Goal: Book appointment/travel/reservation

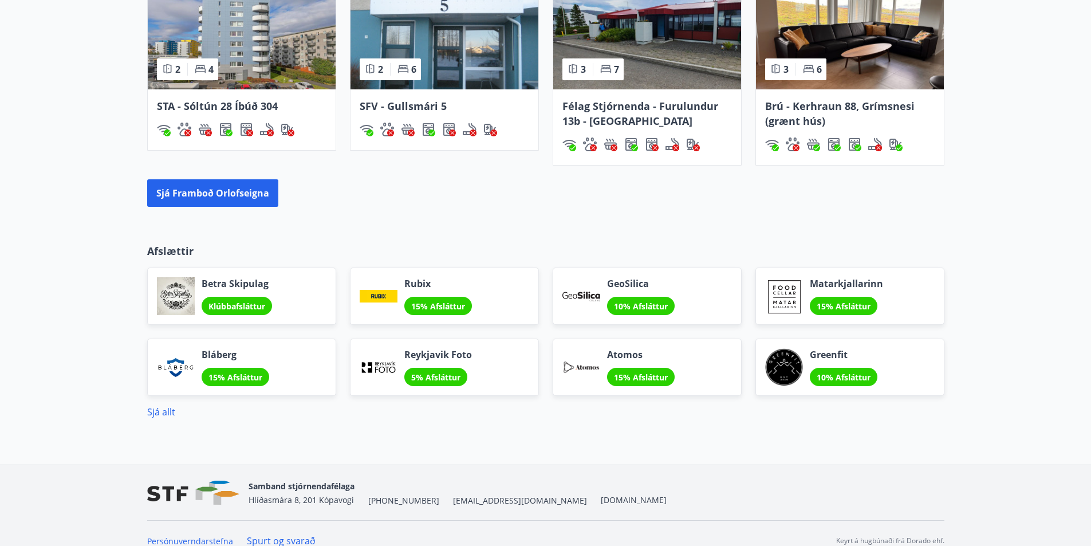
scroll to position [901, 0]
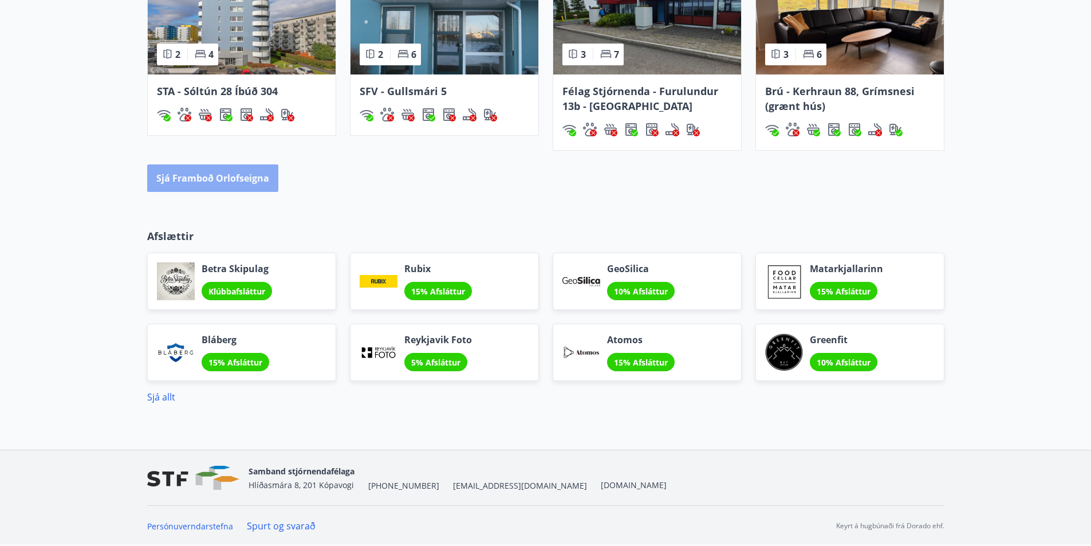
click at [225, 183] on button "Sjá framboð orlofseigna" at bounding box center [212, 177] width 131 height 27
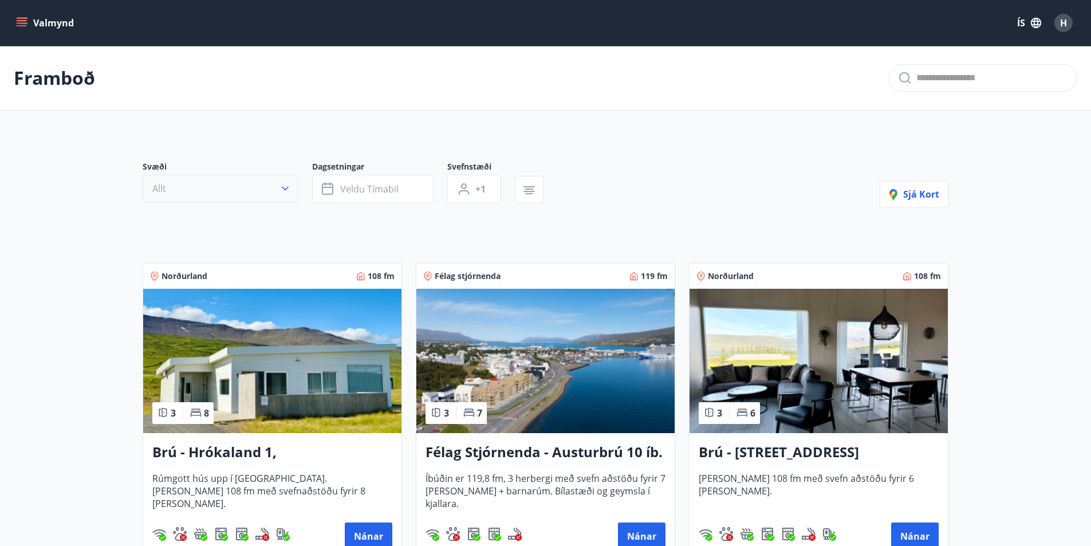
click at [191, 190] on button "Allt" at bounding box center [221, 188] width 156 height 27
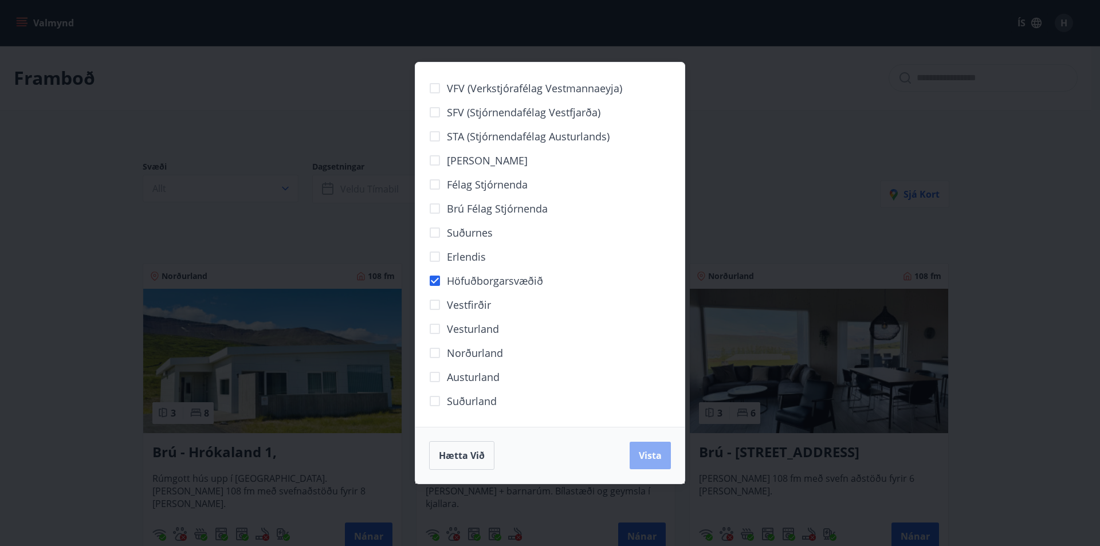
click at [644, 455] on span "Vista" at bounding box center [650, 455] width 23 height 13
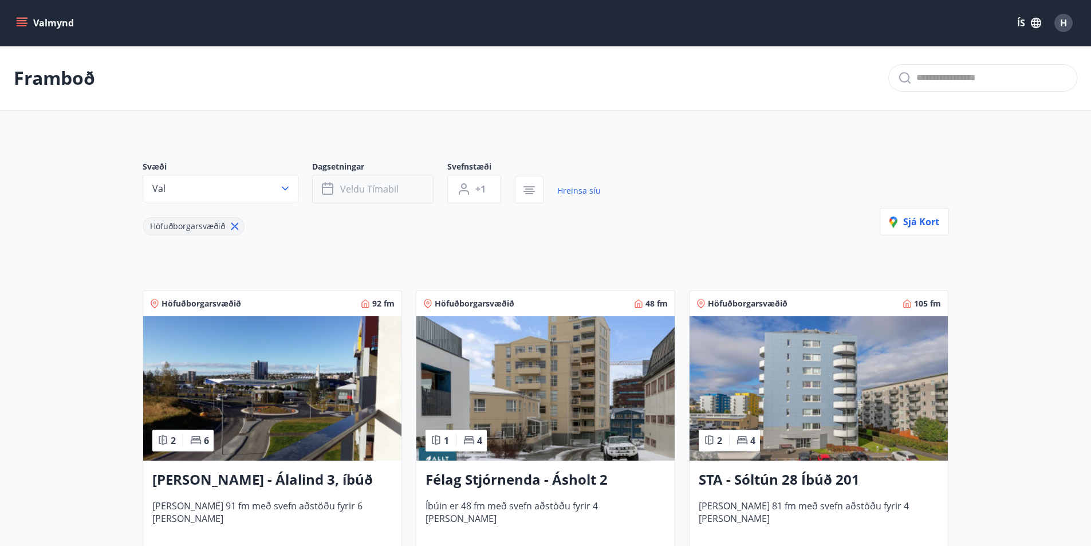
click at [388, 190] on span "Veldu tímabil" at bounding box center [369, 189] width 58 height 13
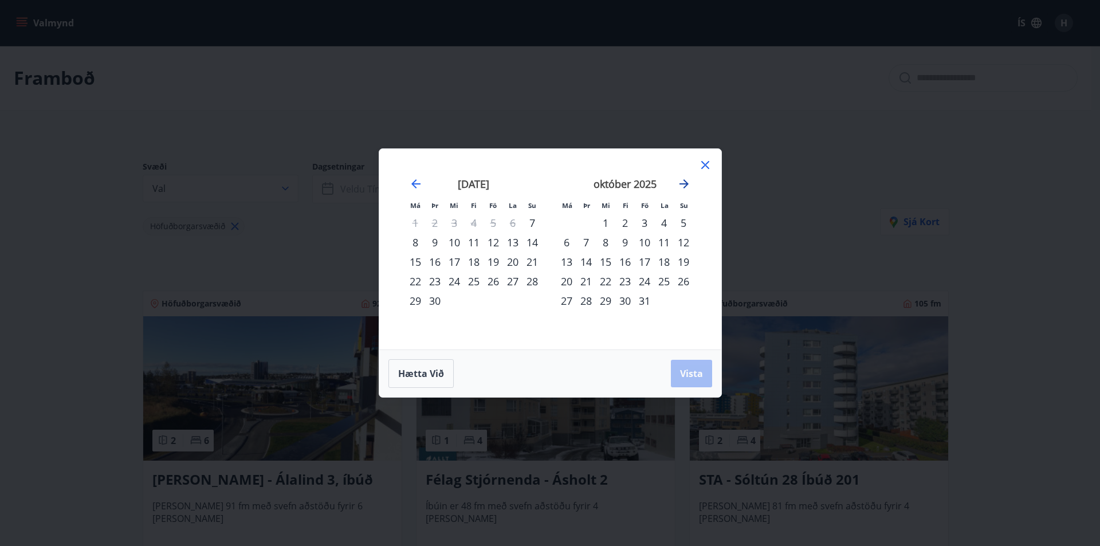
click at [683, 181] on icon "Move forward to switch to the next month." at bounding box center [684, 184] width 14 height 14
click at [648, 281] on div "26" at bounding box center [644, 281] width 19 height 19
click at [683, 182] on icon "Move forward to switch to the next month." at bounding box center [684, 184] width 14 height 14
click at [646, 223] on div "2" at bounding box center [644, 222] width 19 height 19
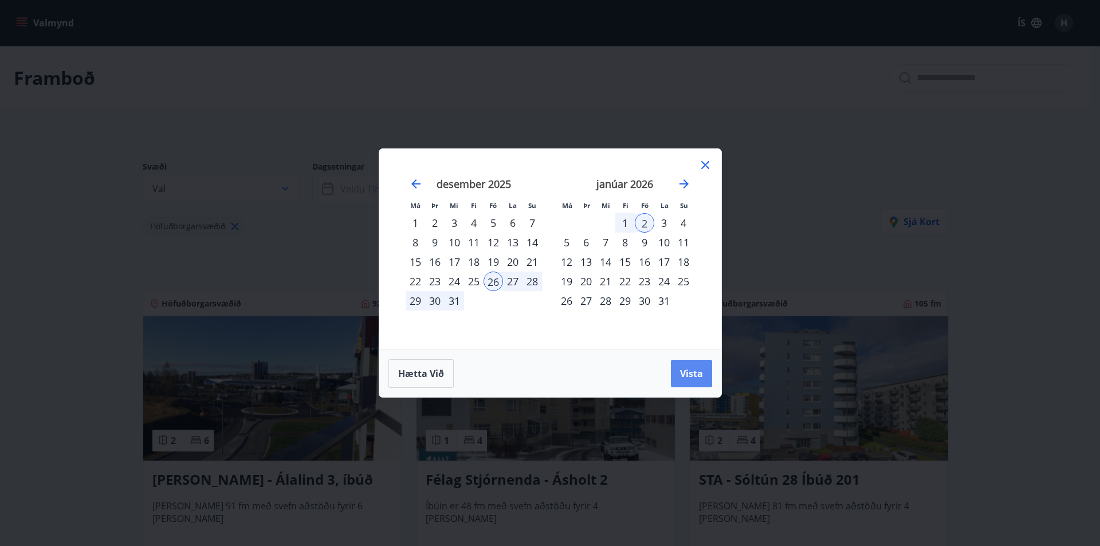
click at [691, 376] on span "Vista" at bounding box center [691, 373] width 23 height 13
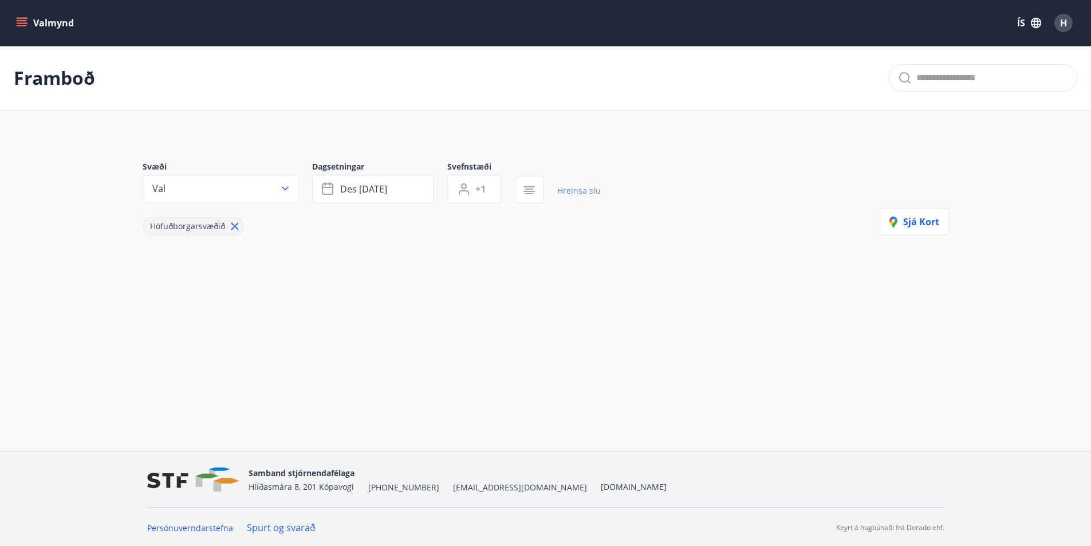
click at [566, 190] on link "Hreinsa síu" at bounding box center [579, 190] width 44 height 25
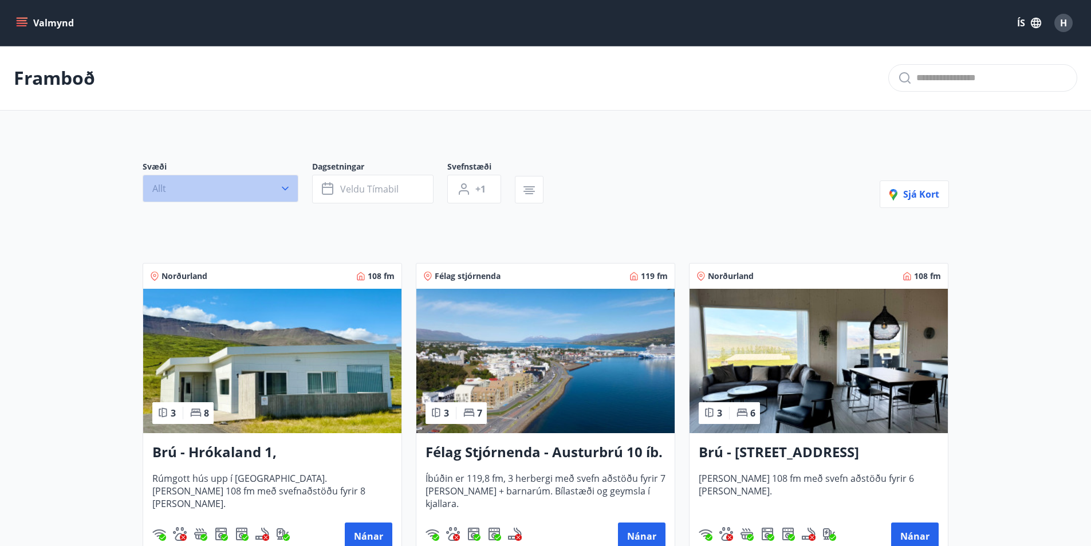
click at [249, 190] on button "Allt" at bounding box center [221, 188] width 156 height 27
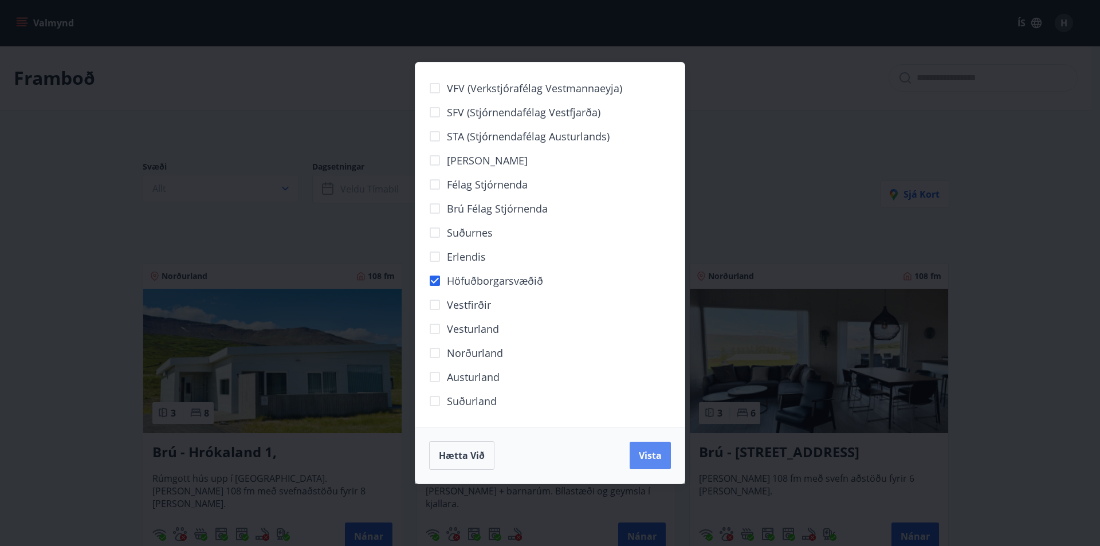
click at [648, 459] on span "Vista" at bounding box center [650, 455] width 23 height 13
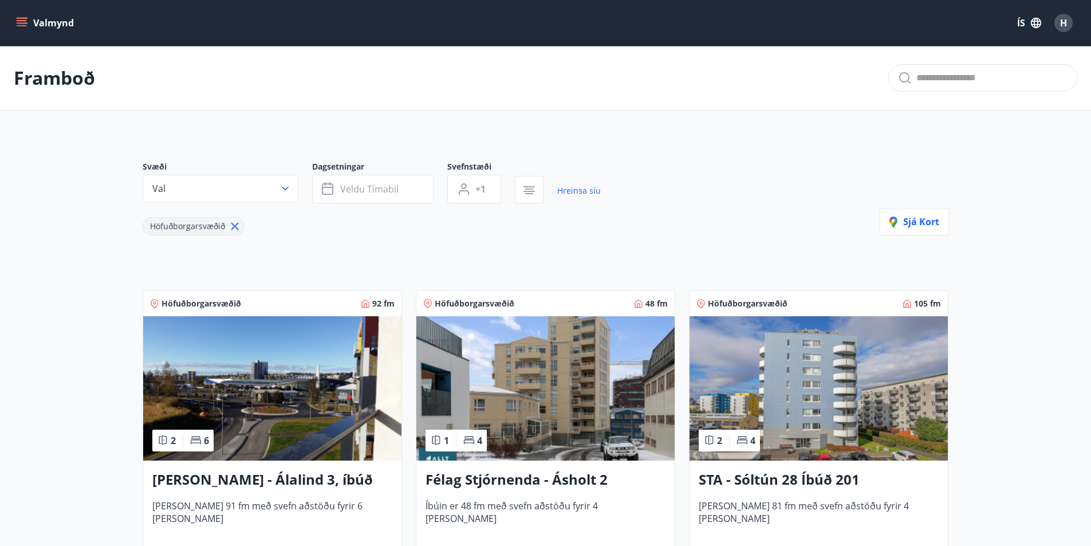
scroll to position [57, 0]
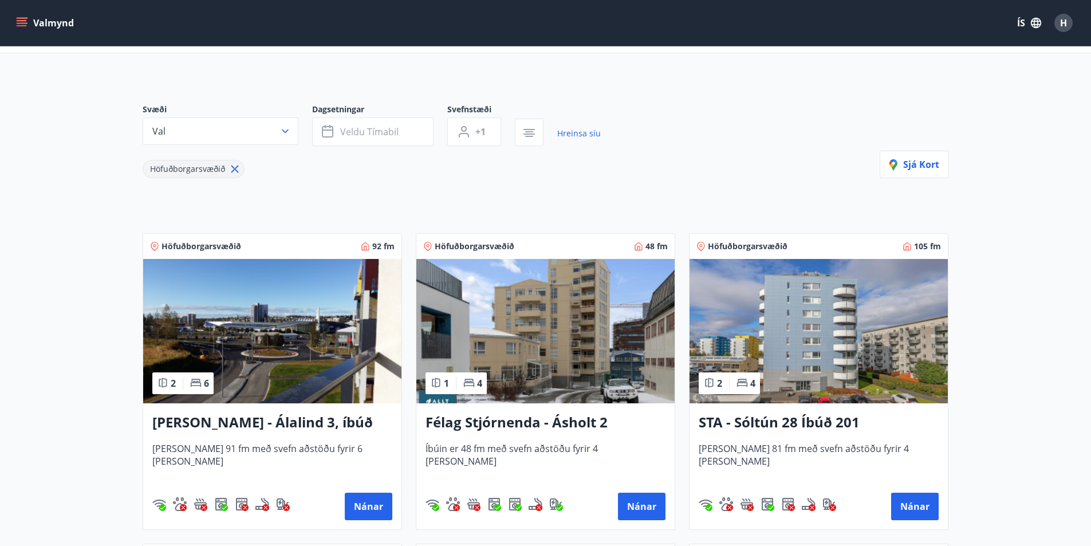
click at [533, 332] on img at bounding box center [545, 331] width 258 height 144
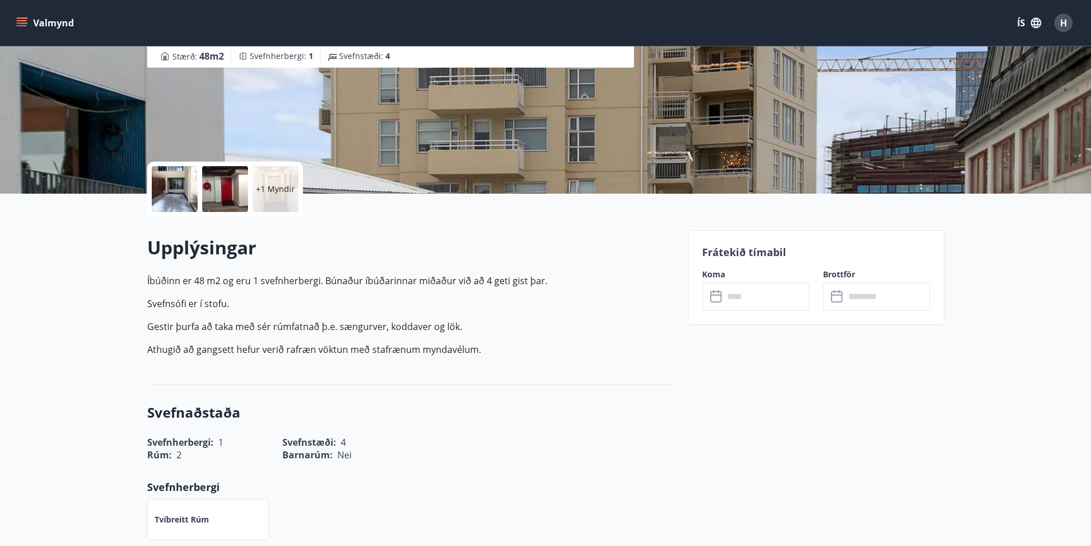
scroll to position [172, 0]
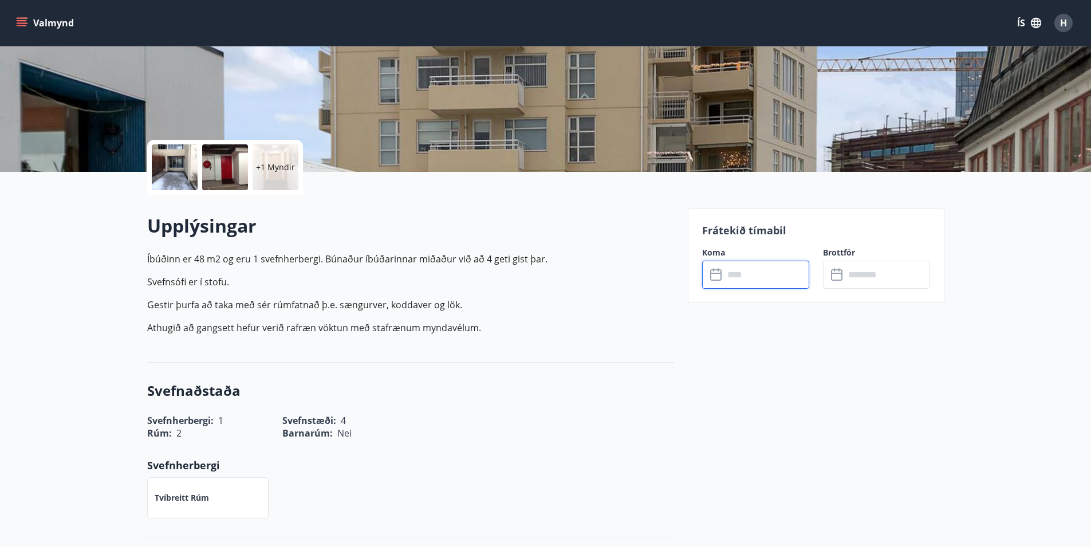
click at [756, 272] on input "text" at bounding box center [766, 275] width 85 height 28
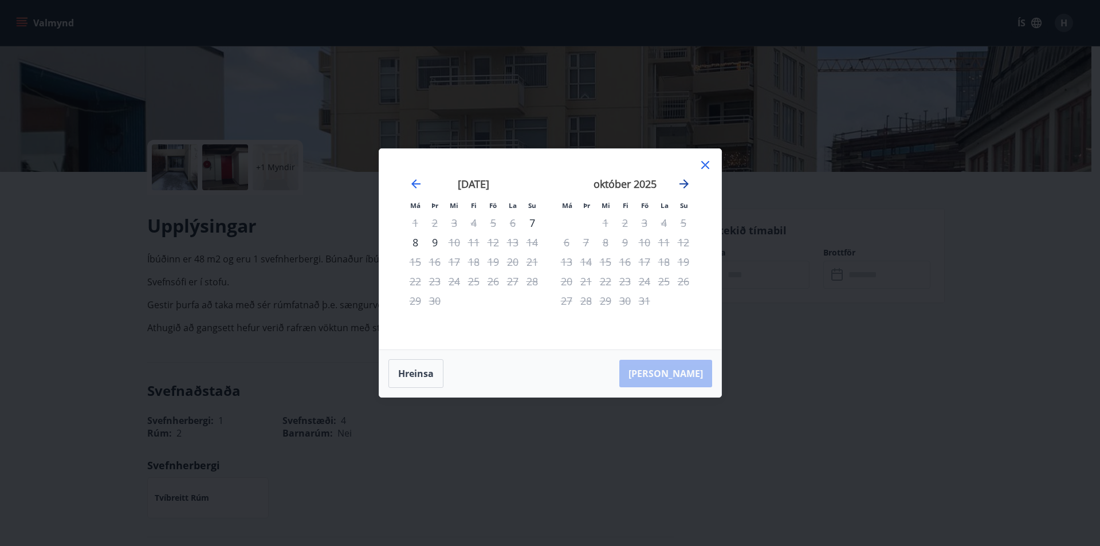
click at [684, 183] on icon "Move forward to switch to the next month." at bounding box center [683, 183] width 9 height 9
click at [703, 164] on icon at bounding box center [705, 165] width 14 height 14
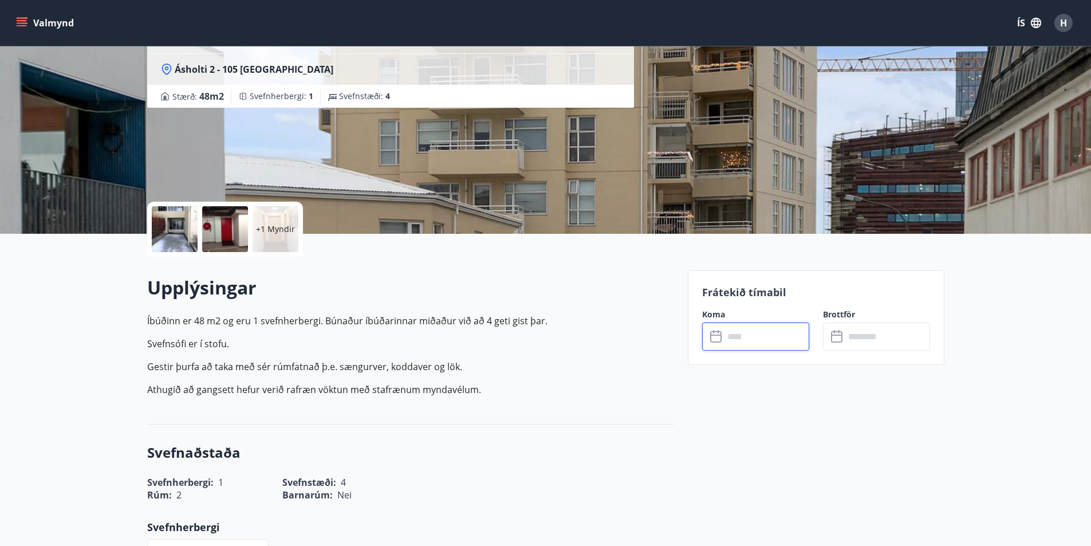
scroll to position [0, 0]
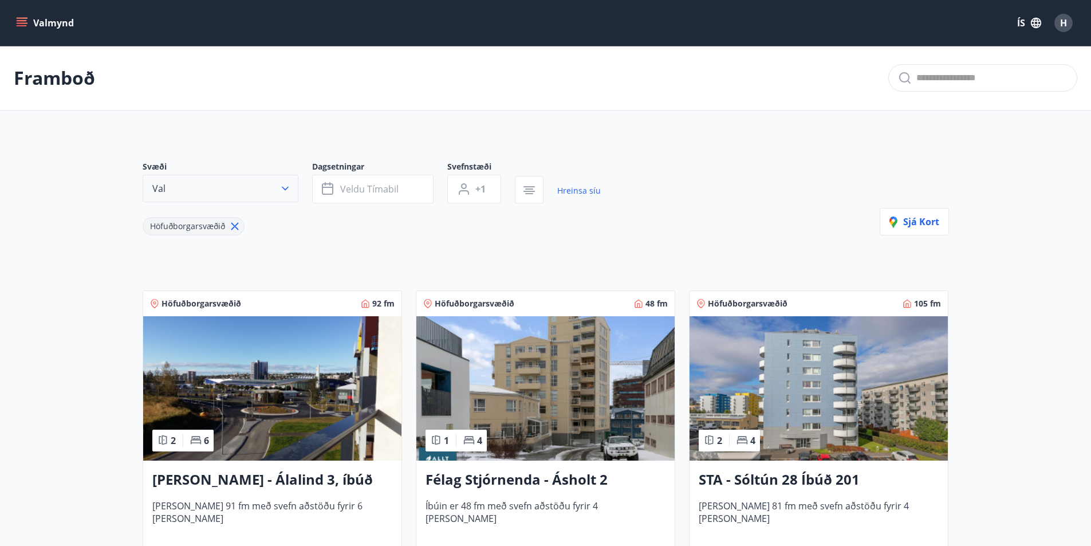
click at [244, 194] on button "Val" at bounding box center [221, 188] width 156 height 27
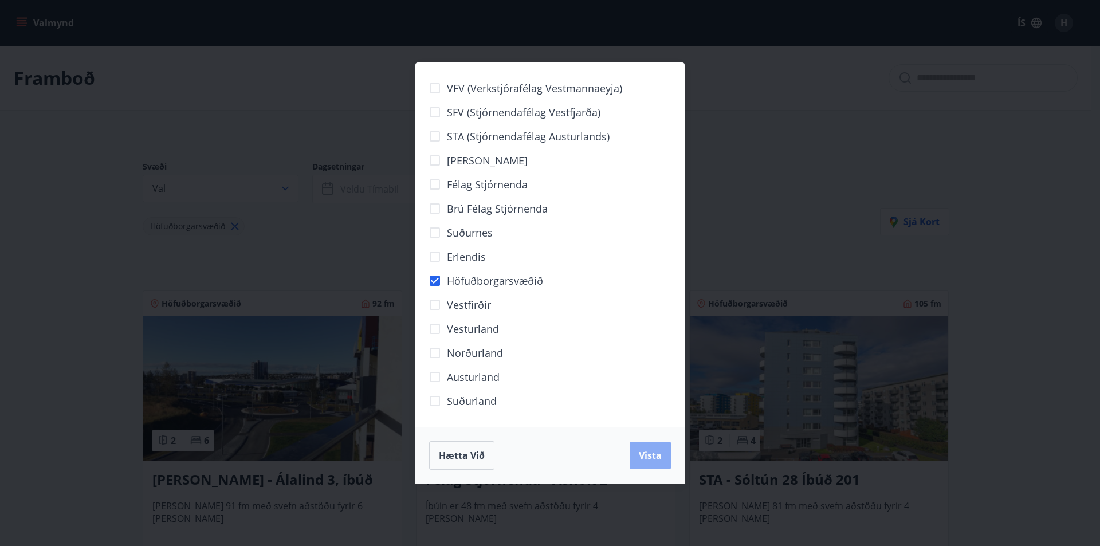
click at [639, 449] on span "Vista" at bounding box center [650, 455] width 23 height 13
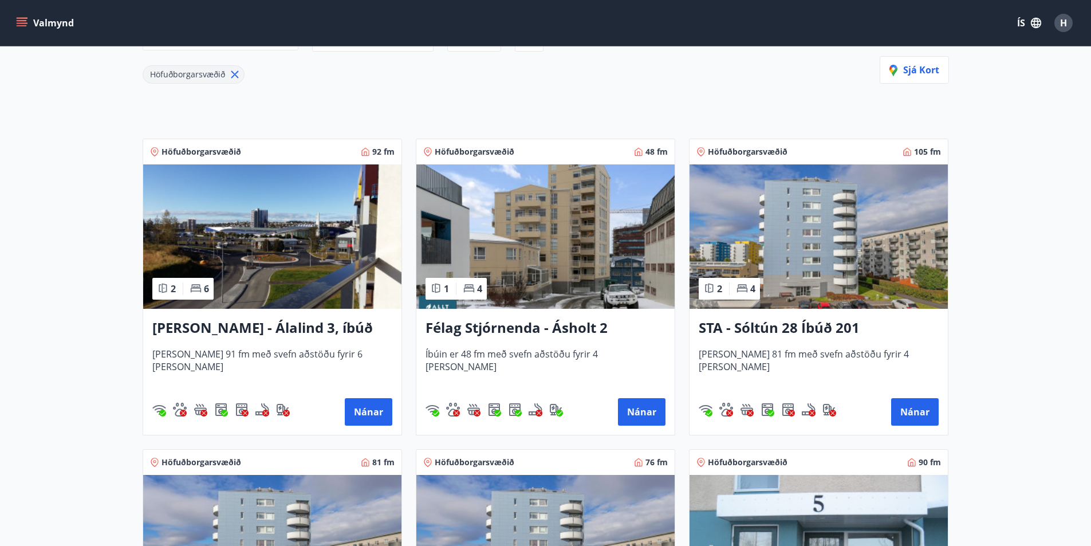
scroll to position [172, 0]
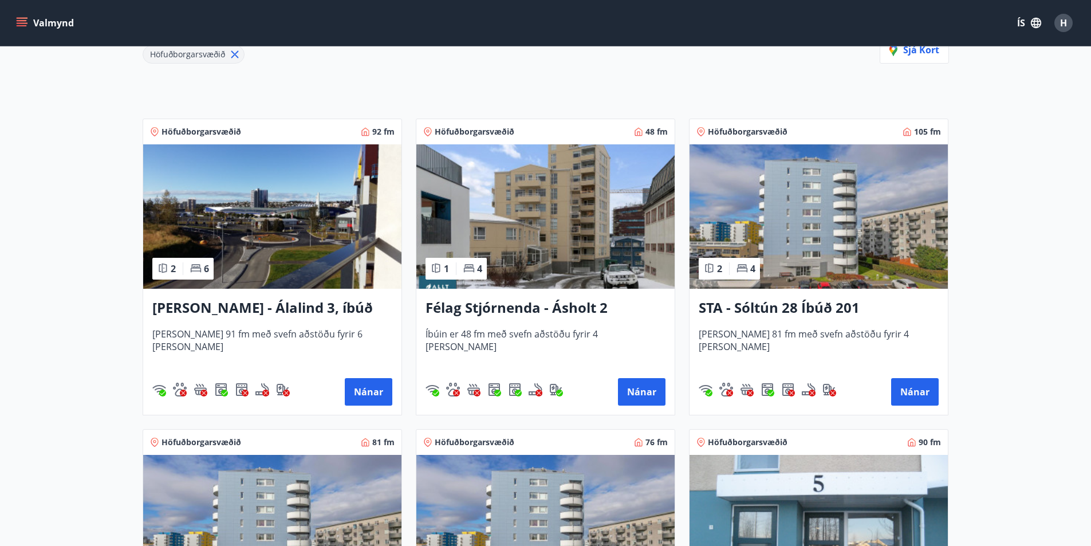
click at [289, 247] on img at bounding box center [272, 216] width 258 height 144
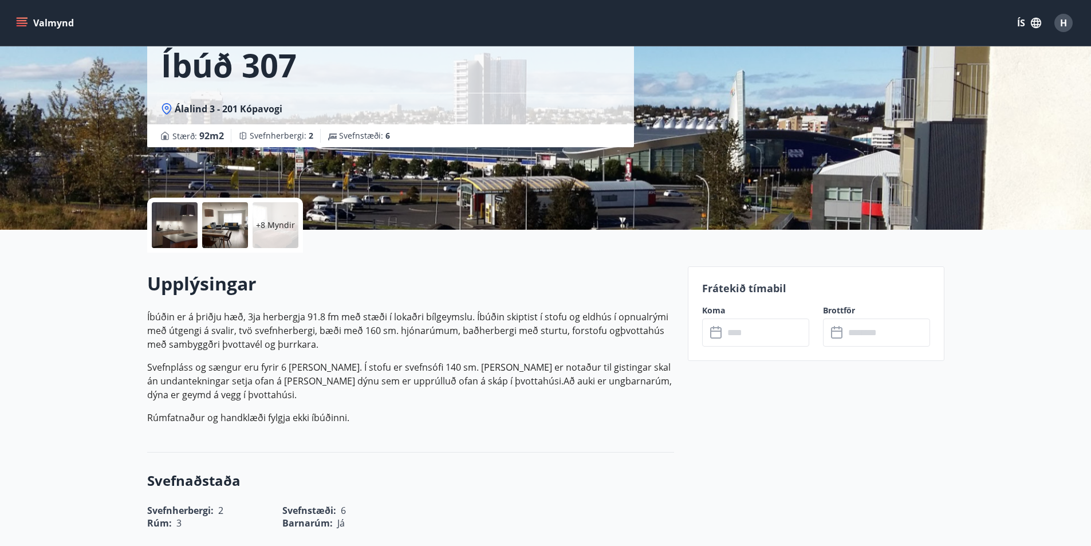
scroll to position [115, 0]
click at [752, 341] on input "text" at bounding box center [766, 332] width 85 height 28
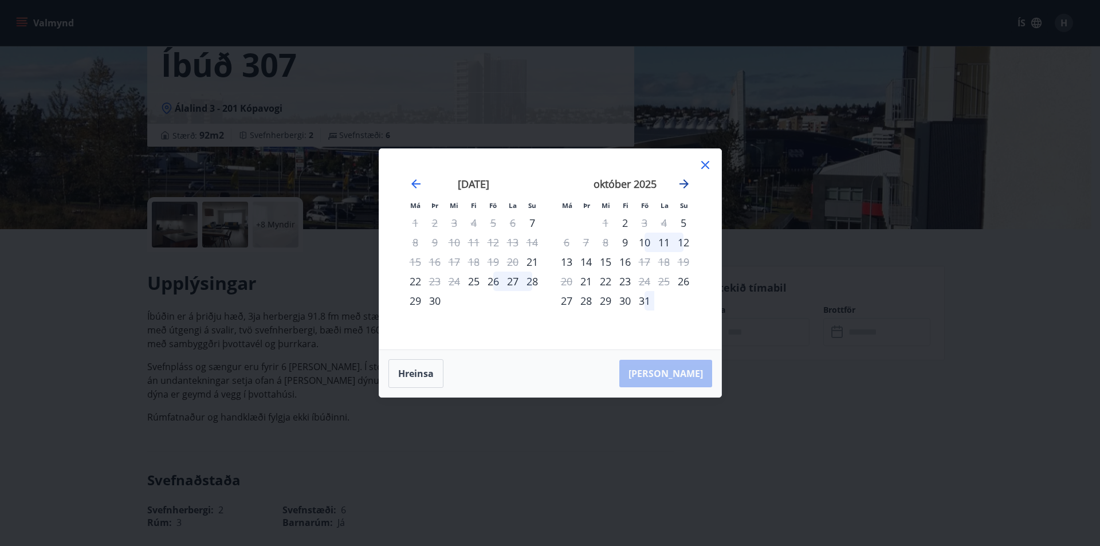
click at [685, 180] on icon "Move forward to switch to the next month." at bounding box center [684, 184] width 14 height 14
click at [708, 164] on icon at bounding box center [705, 165] width 14 height 14
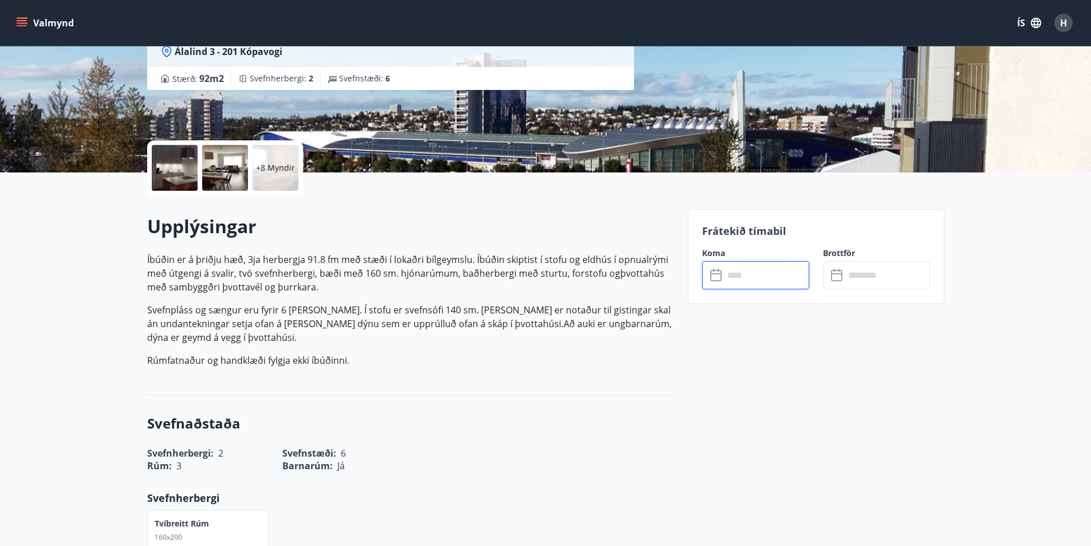
scroll to position [172, 0]
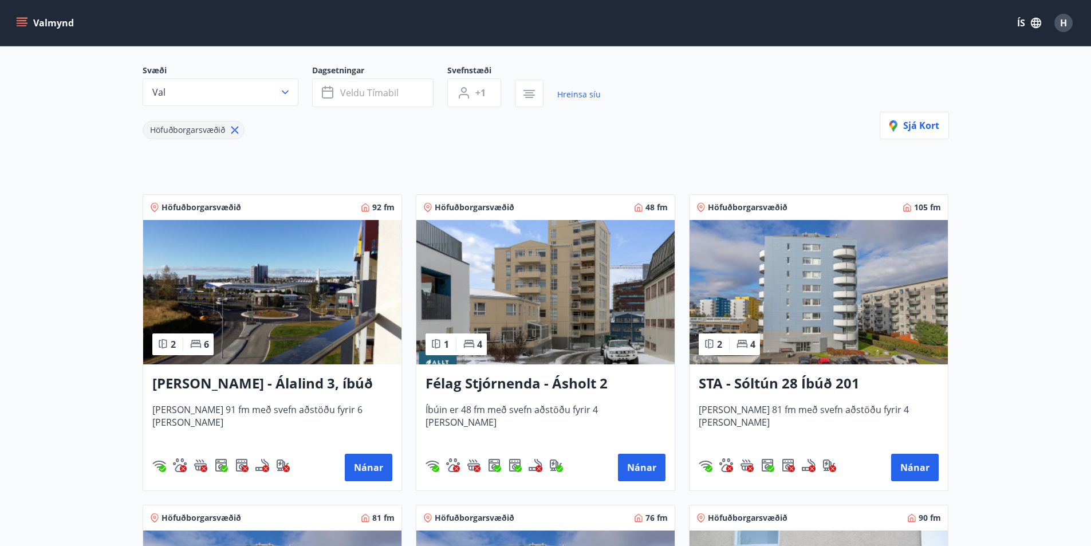
scroll to position [115, 0]
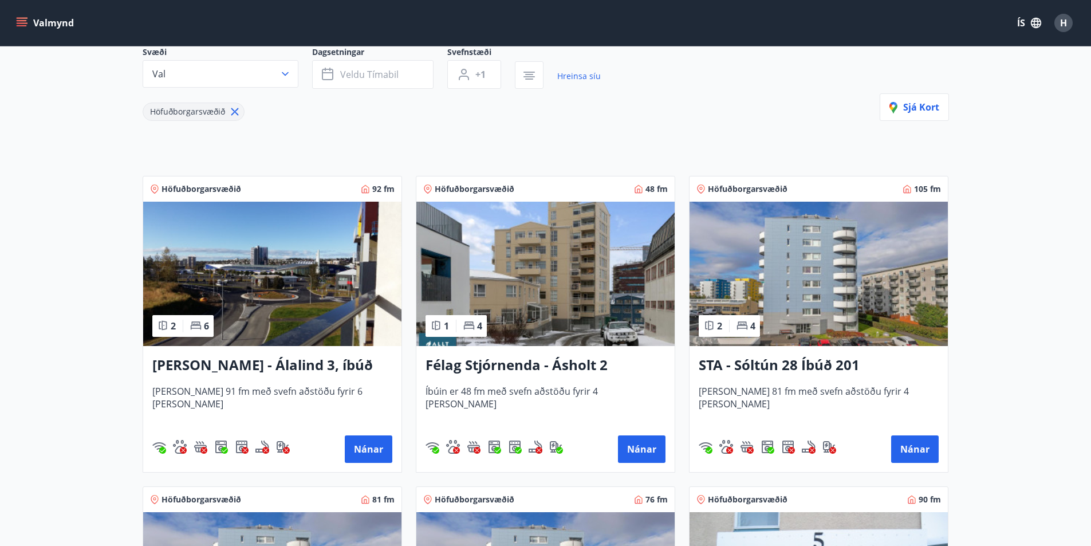
click at [823, 266] on img at bounding box center [819, 274] width 258 height 144
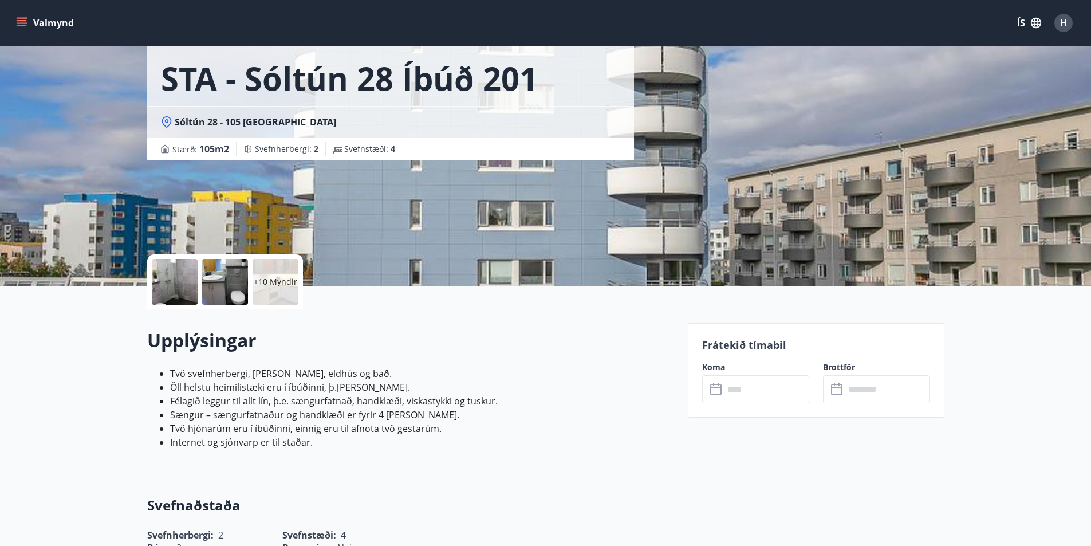
scroll to position [115, 0]
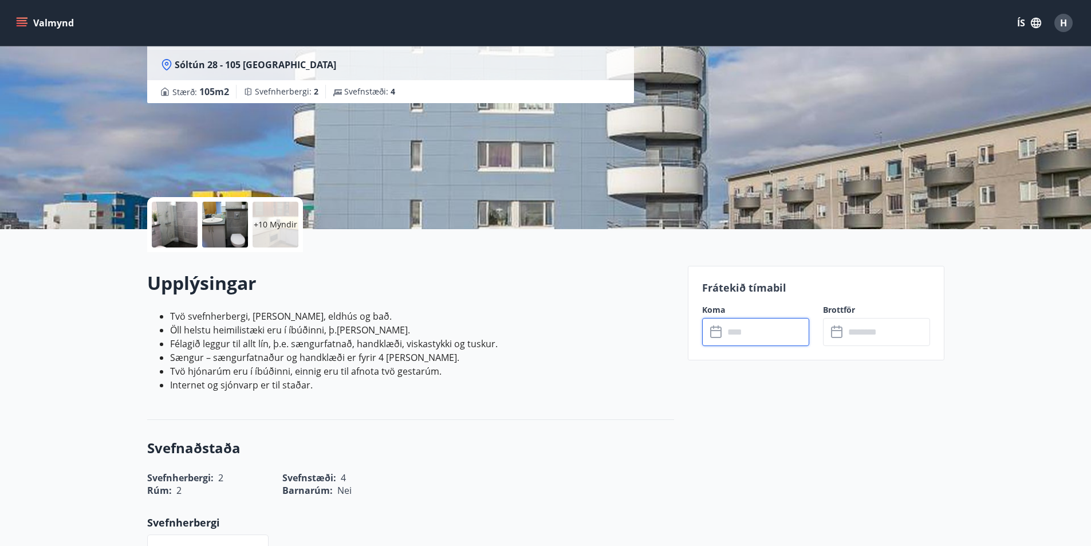
click at [770, 333] on input "text" at bounding box center [766, 332] width 85 height 28
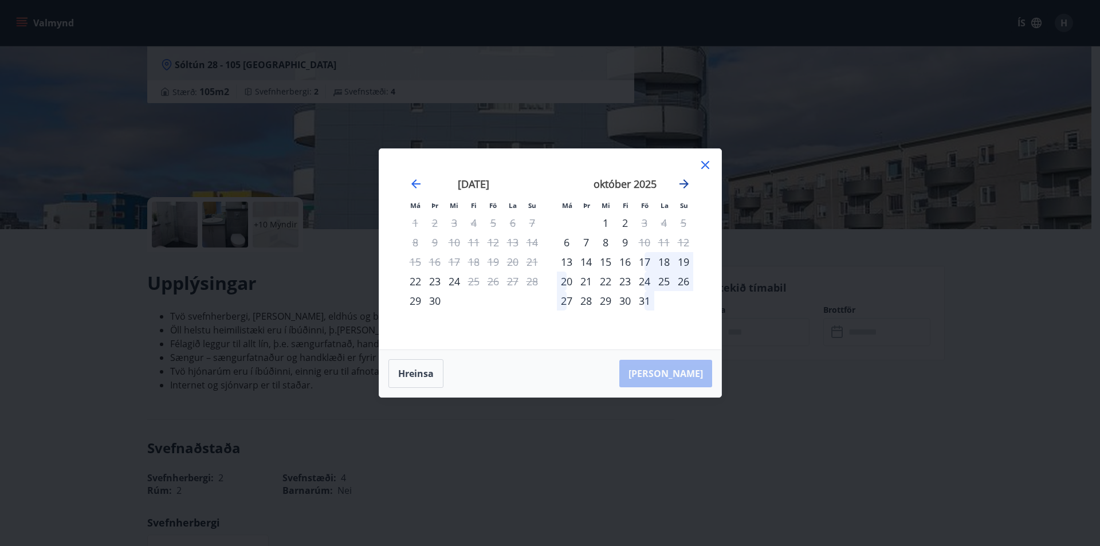
click at [686, 184] on icon "Move forward to switch to the next month." at bounding box center [683, 183] width 9 height 9
click at [701, 160] on icon at bounding box center [705, 165] width 14 height 14
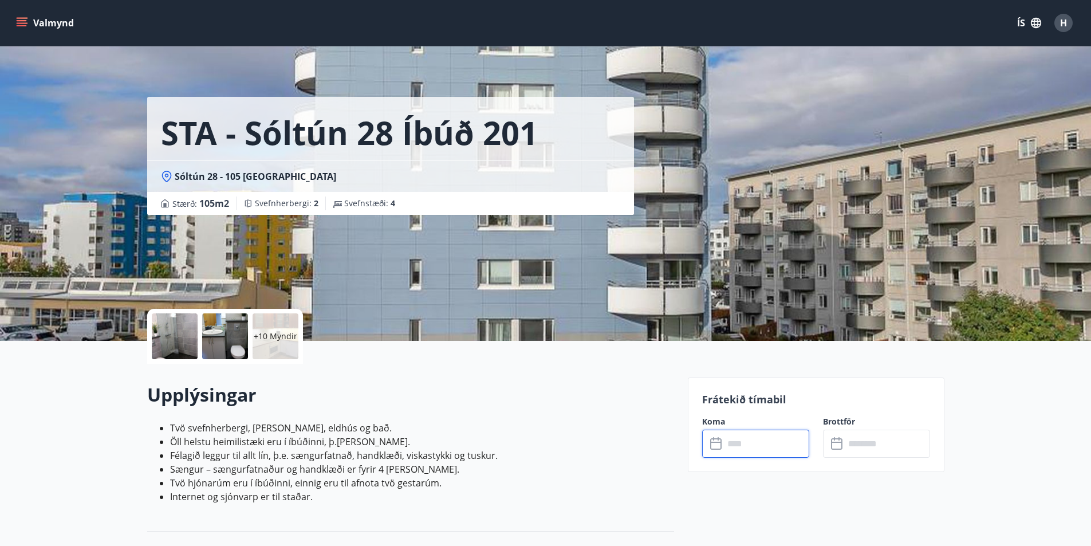
scroll to position [0, 0]
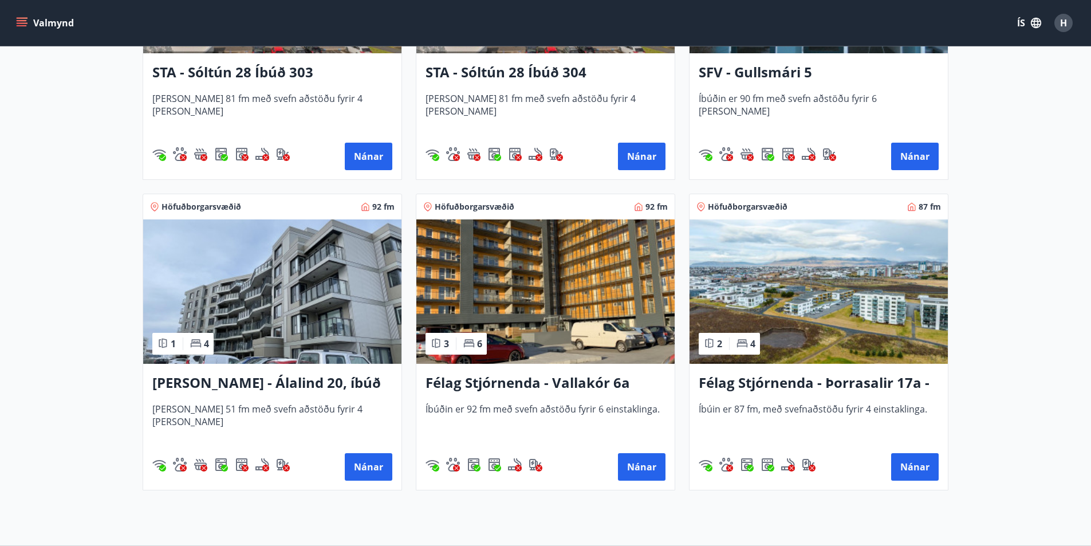
scroll to position [745, 0]
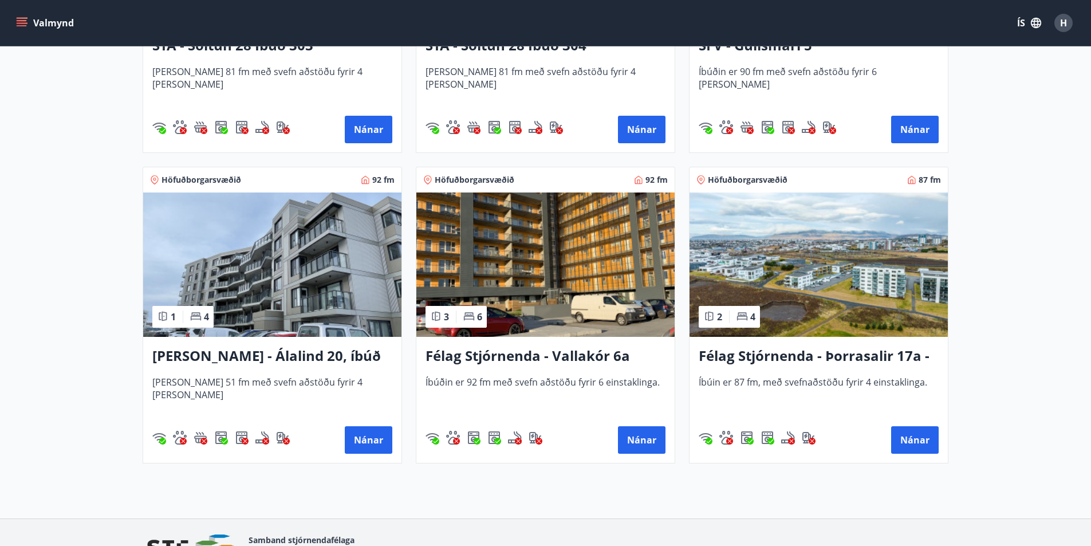
click at [288, 287] on img at bounding box center [272, 264] width 258 height 144
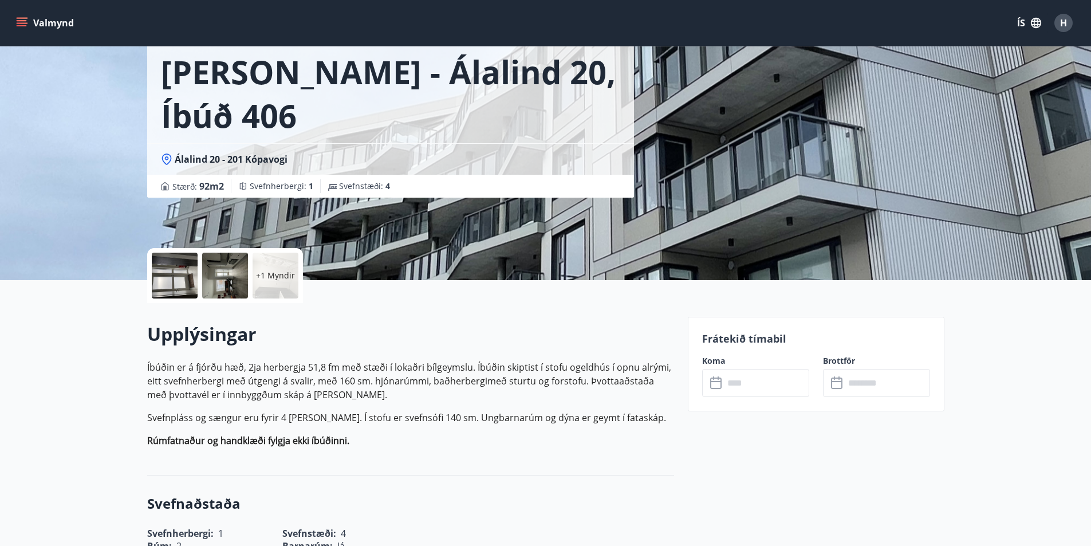
scroll to position [115, 0]
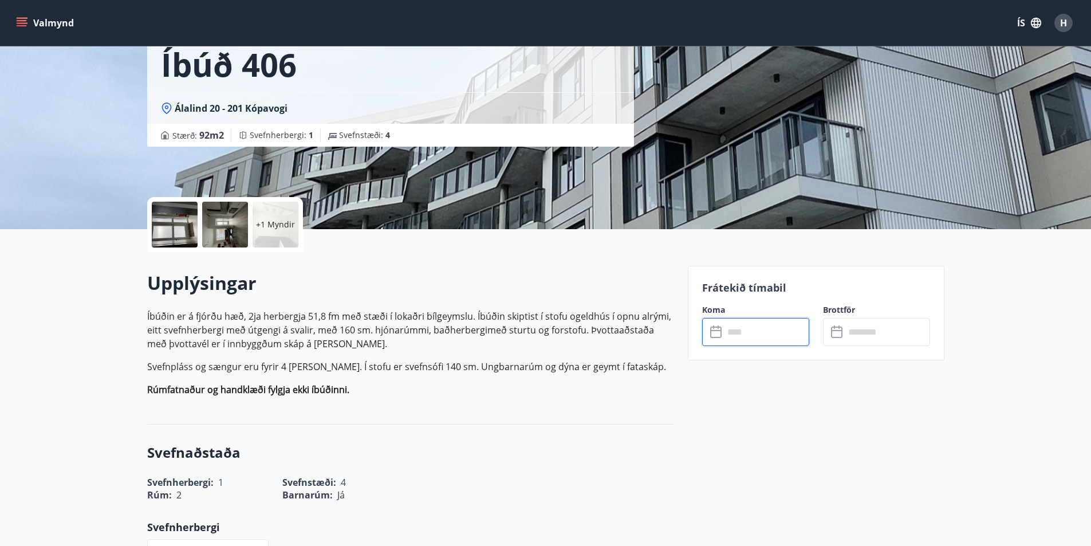
click at [749, 337] on input "text" at bounding box center [766, 332] width 85 height 28
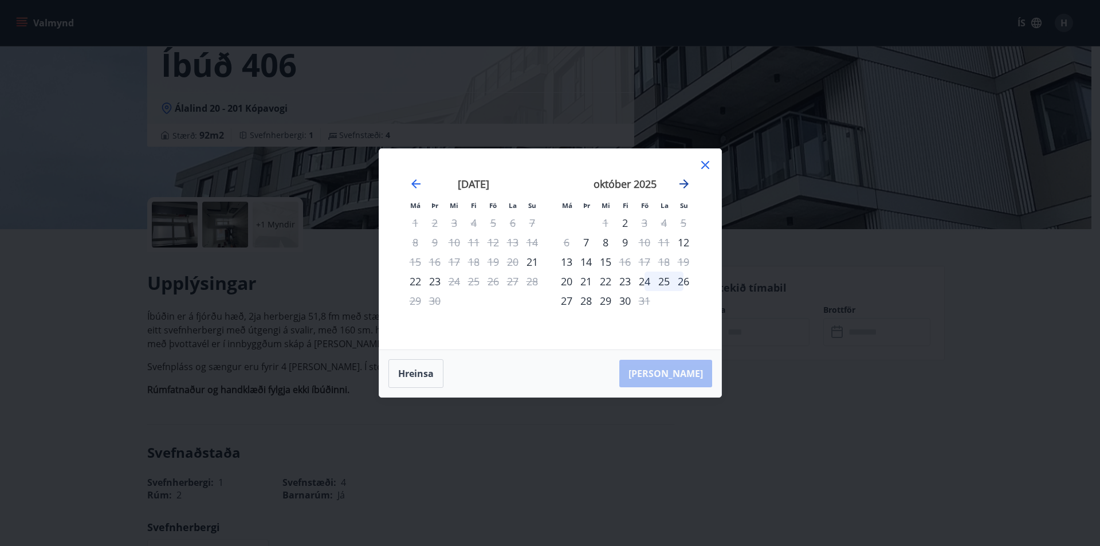
click at [685, 186] on icon "Move forward to switch to the next month." at bounding box center [684, 184] width 14 height 14
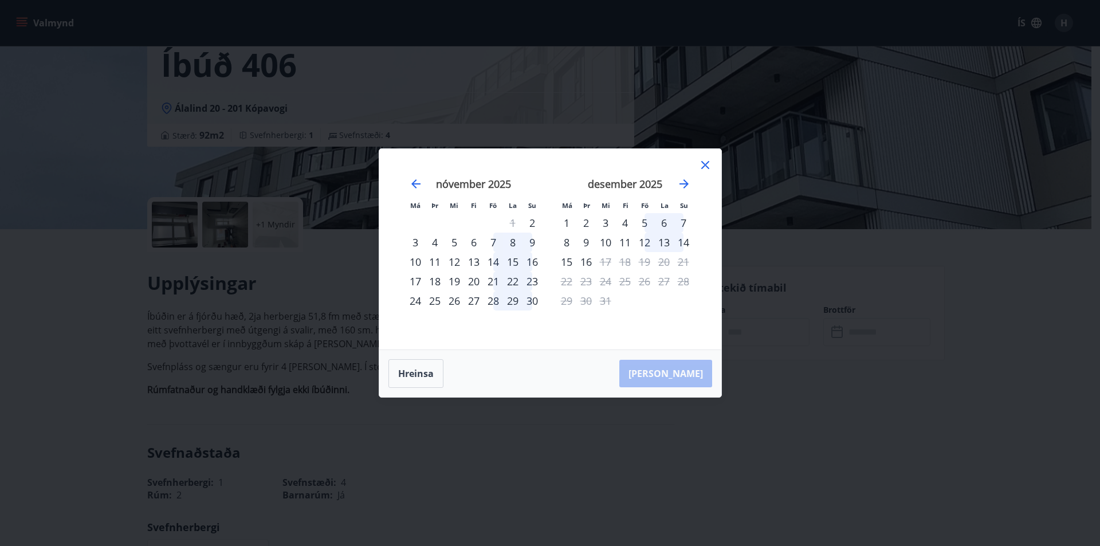
click at [703, 168] on icon at bounding box center [705, 165] width 14 height 14
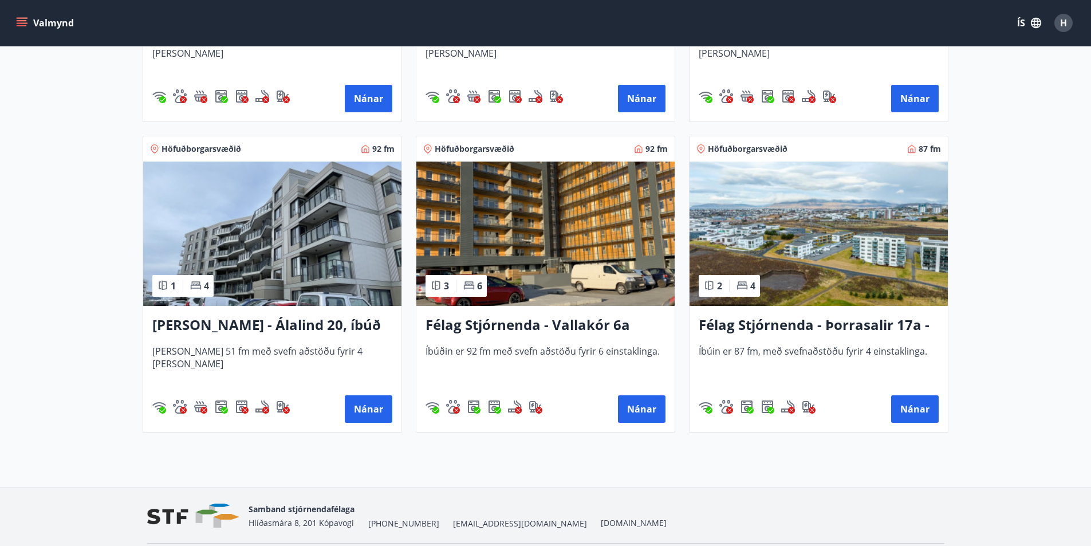
scroll to position [699, 0]
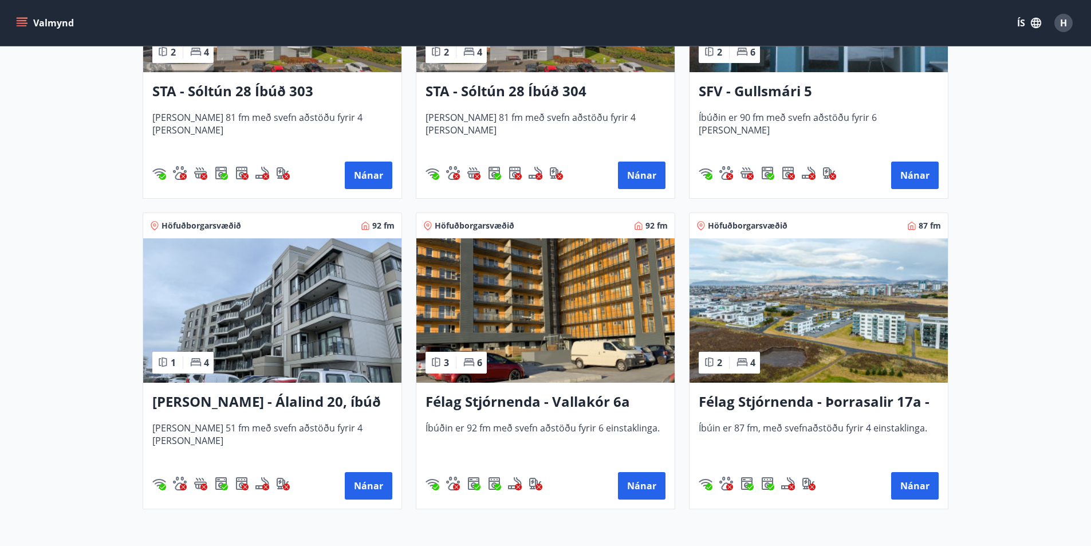
click at [281, 303] on img at bounding box center [272, 310] width 258 height 144
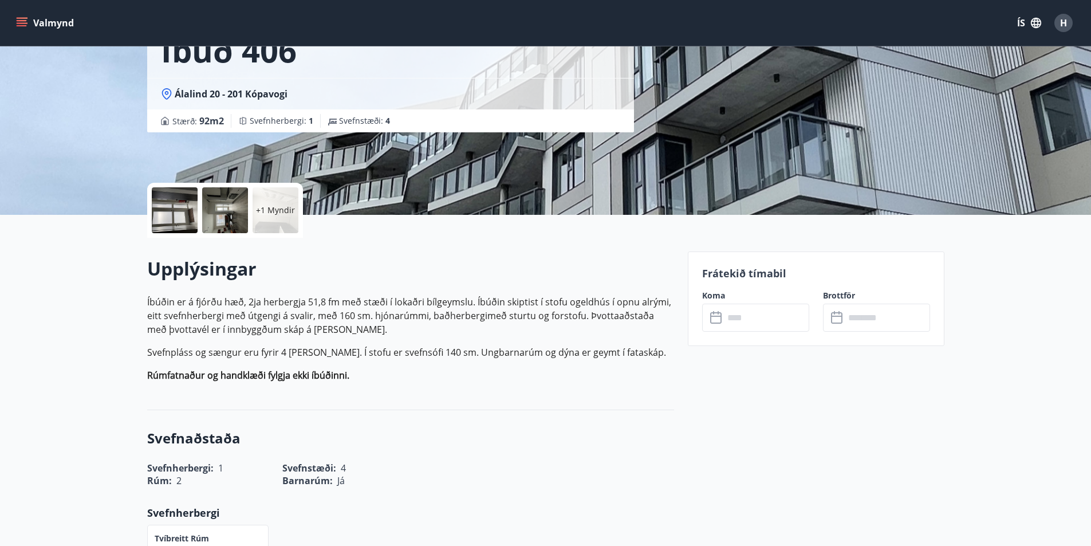
scroll to position [172, 0]
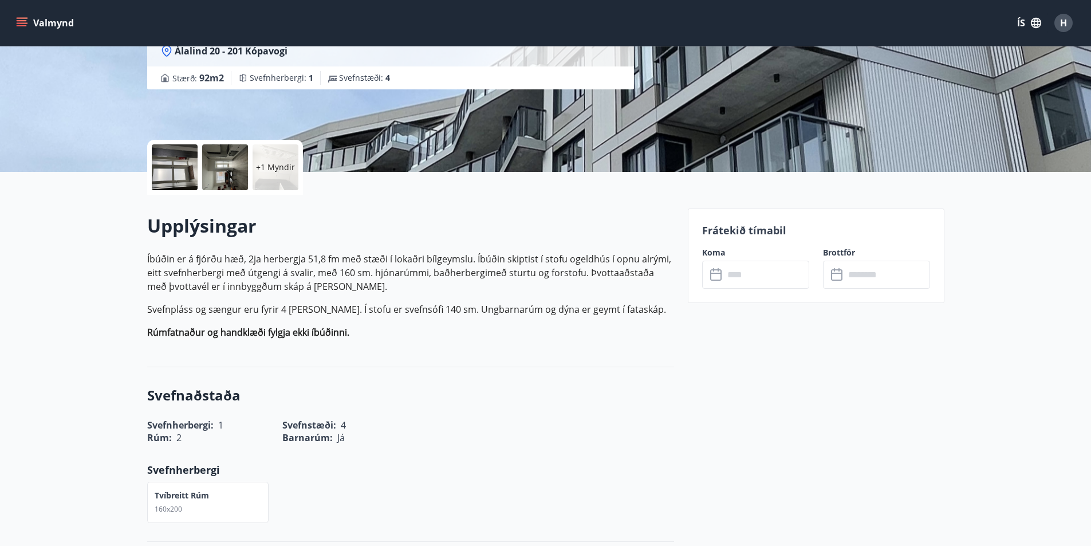
click at [741, 274] on input "text" at bounding box center [766, 275] width 85 height 28
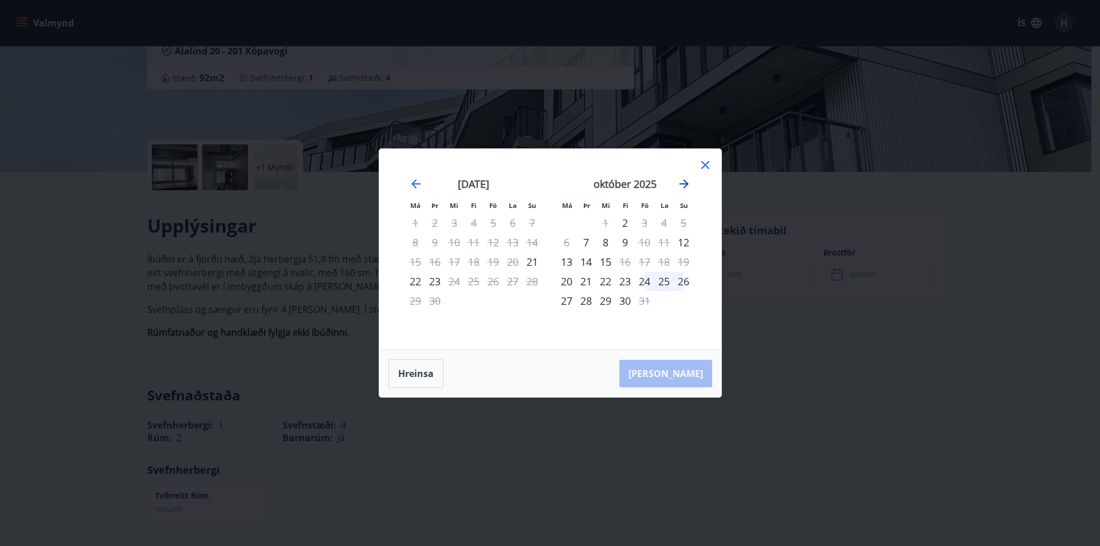
click at [689, 184] on icon "Move forward to switch to the next month." at bounding box center [684, 184] width 14 height 14
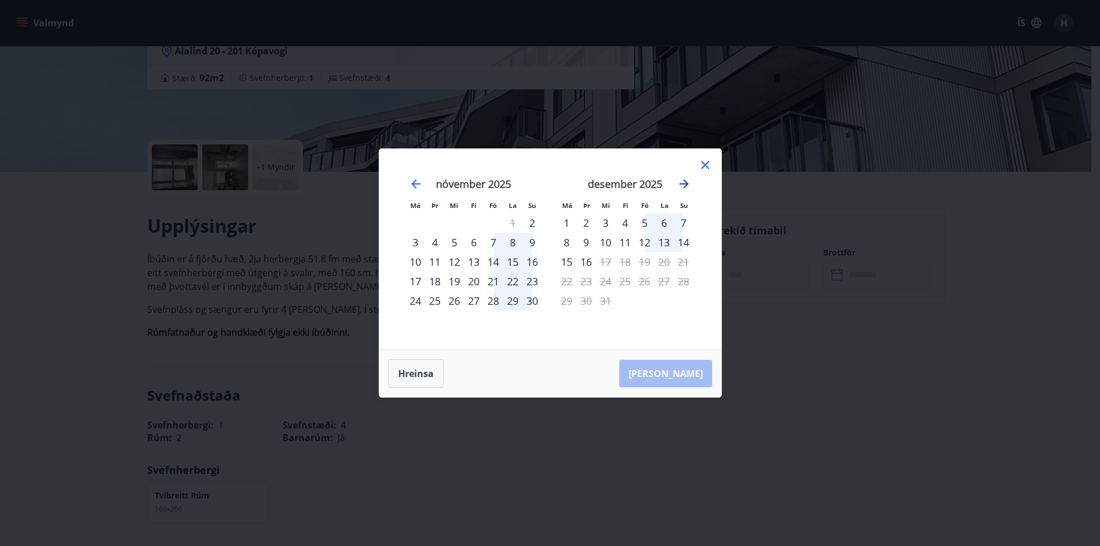
click at [685, 185] on icon "Move forward to switch to the next month." at bounding box center [684, 184] width 14 height 14
click at [706, 168] on icon at bounding box center [705, 165] width 14 height 14
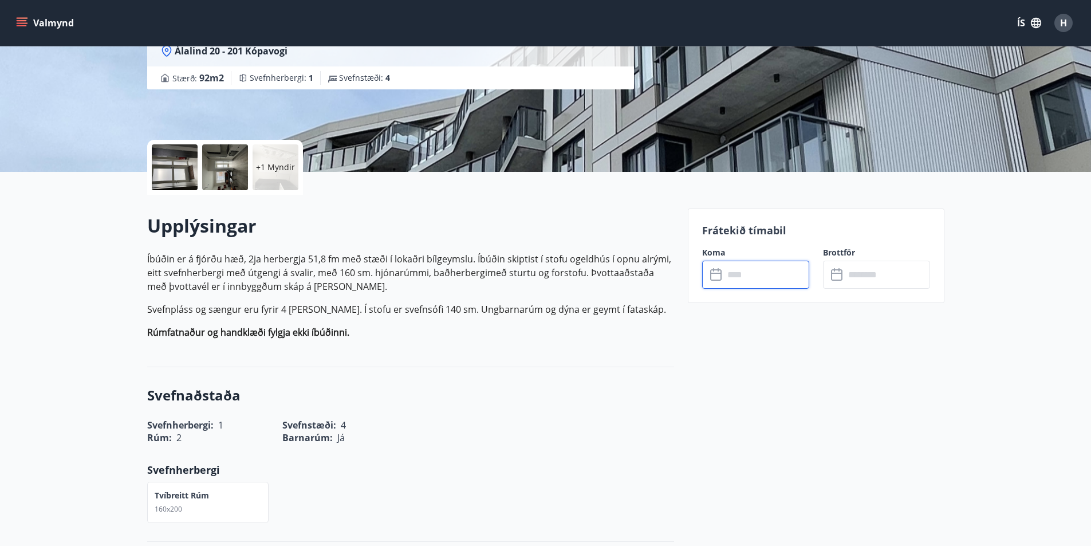
scroll to position [0, 0]
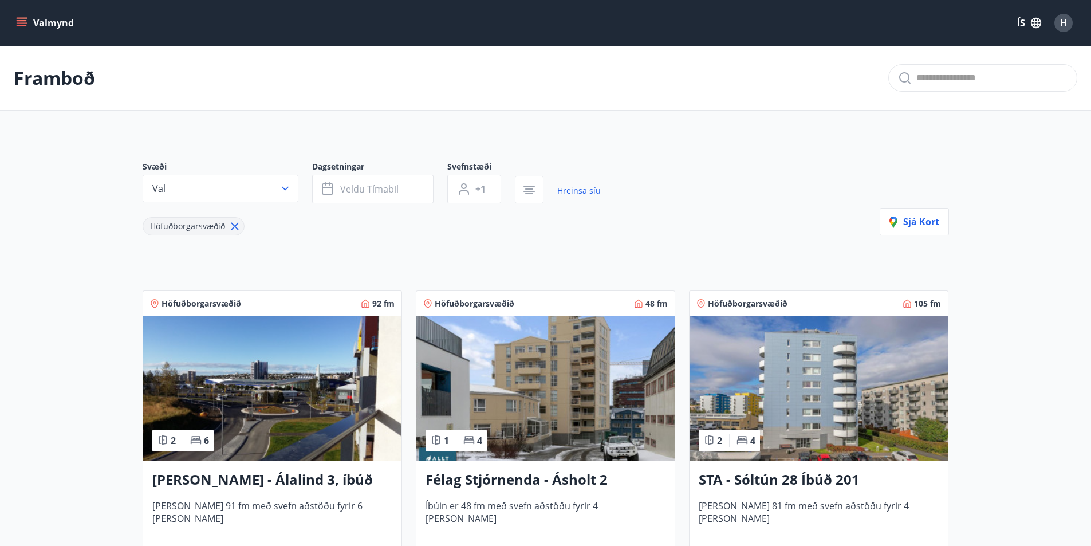
click at [232, 228] on icon at bounding box center [234, 226] width 7 height 7
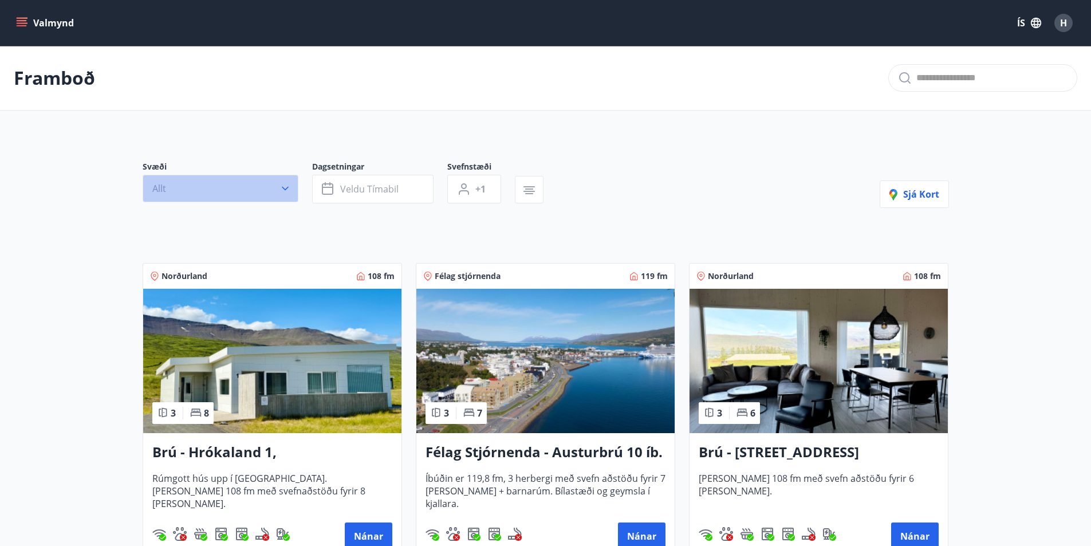
click at [223, 190] on button "Allt" at bounding box center [221, 188] width 156 height 27
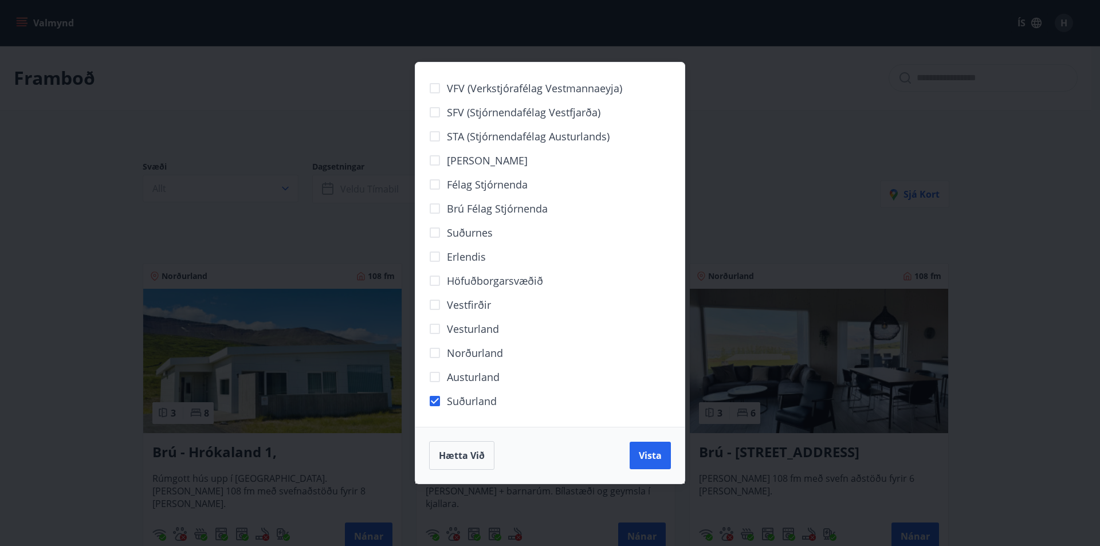
drag, startPoint x: 654, startPoint y: 460, endPoint x: 298, endPoint y: 280, distance: 398.6
click at [654, 460] on span "Vista" at bounding box center [650, 455] width 23 height 13
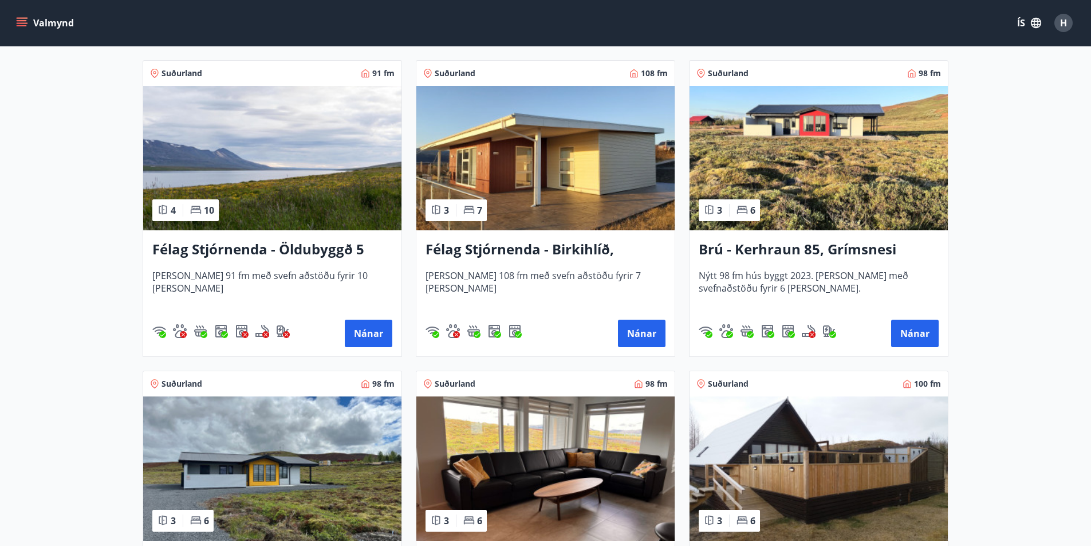
scroll to position [172, 0]
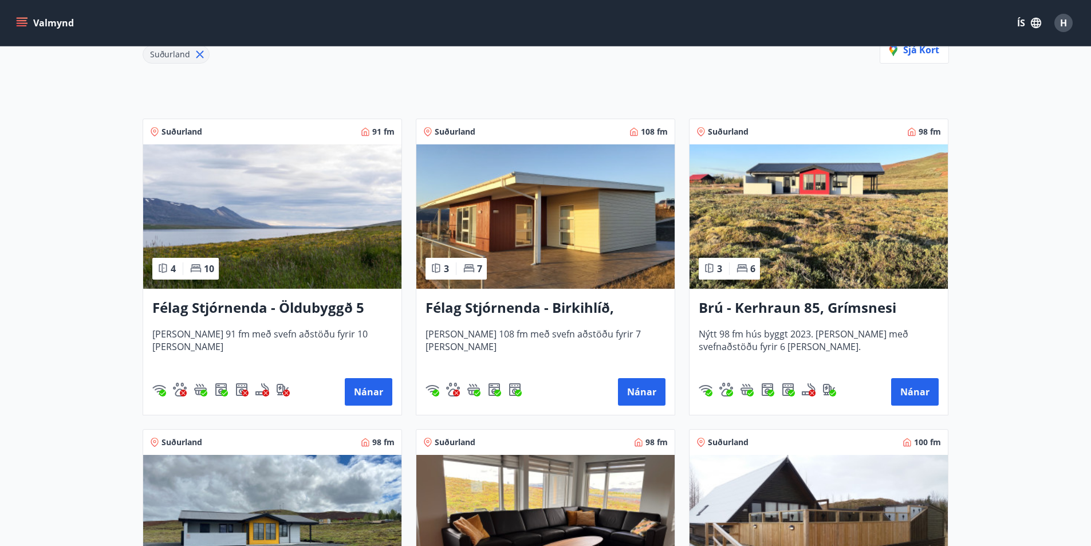
click at [797, 232] on img at bounding box center [819, 216] width 258 height 144
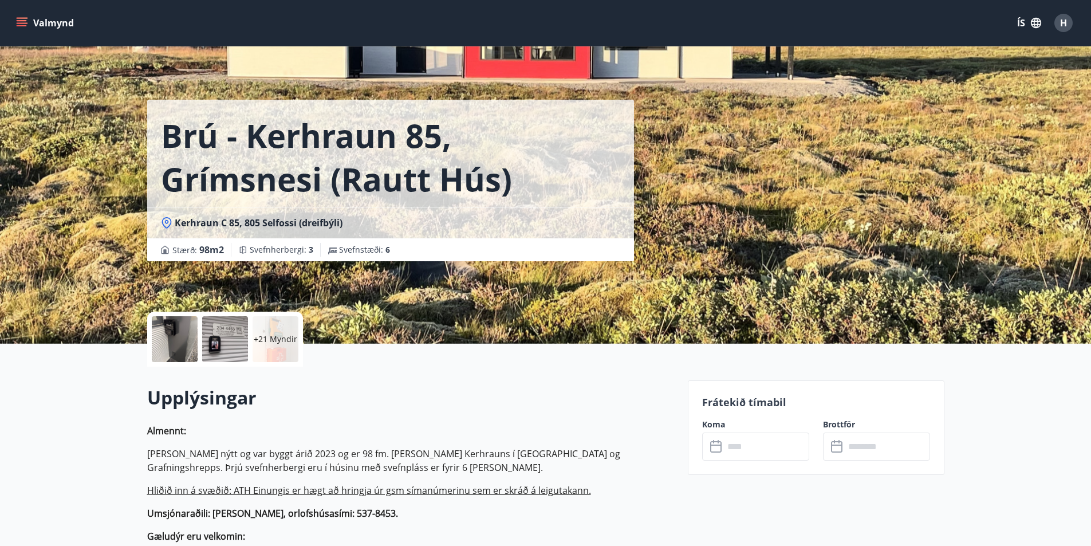
click at [740, 453] on input "text" at bounding box center [766, 447] width 85 height 28
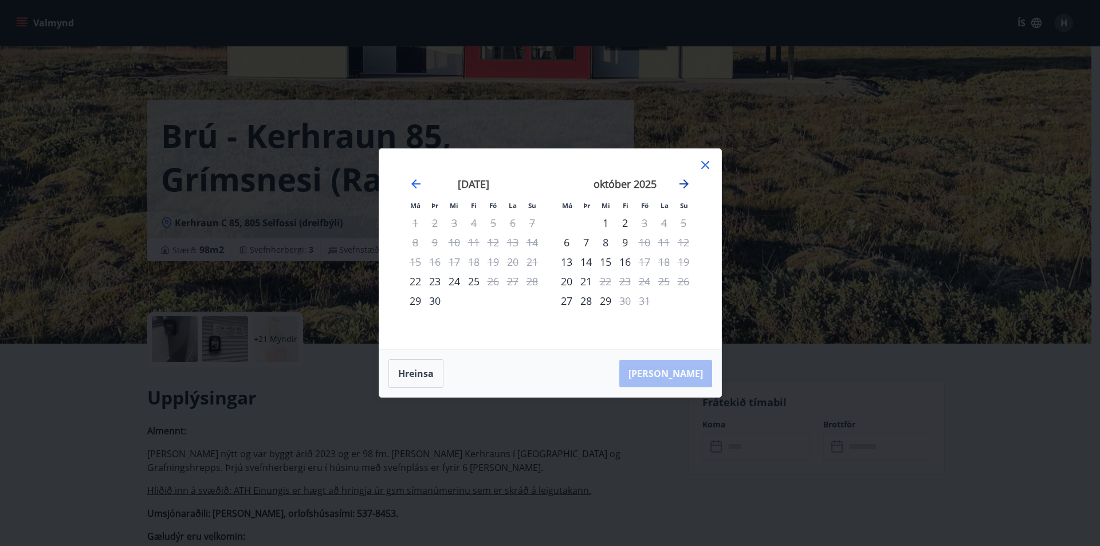
click at [686, 185] on icon "Move forward to switch to the next month." at bounding box center [683, 183] width 9 height 9
click at [703, 163] on icon at bounding box center [705, 165] width 8 height 8
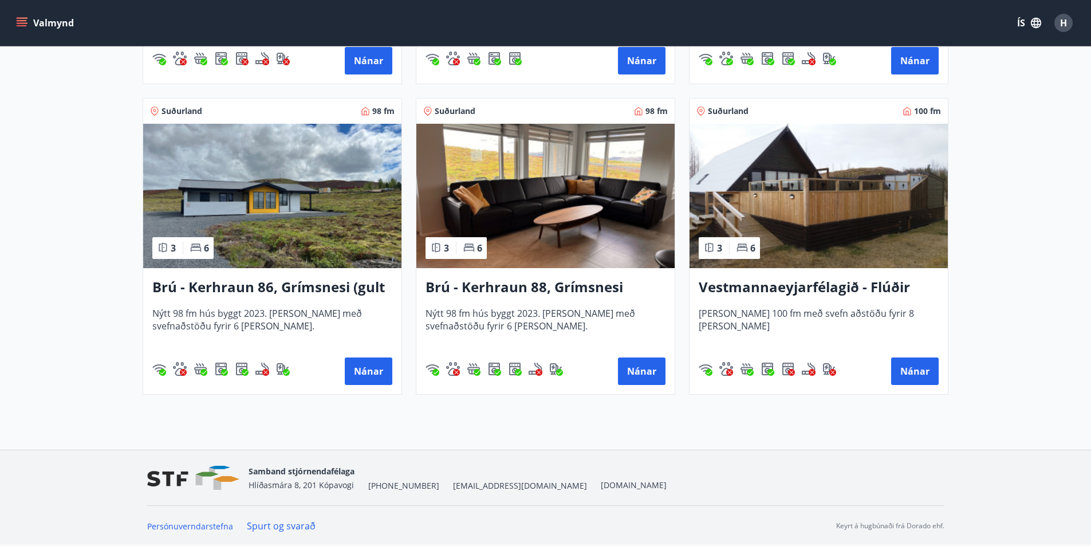
scroll to position [446, 0]
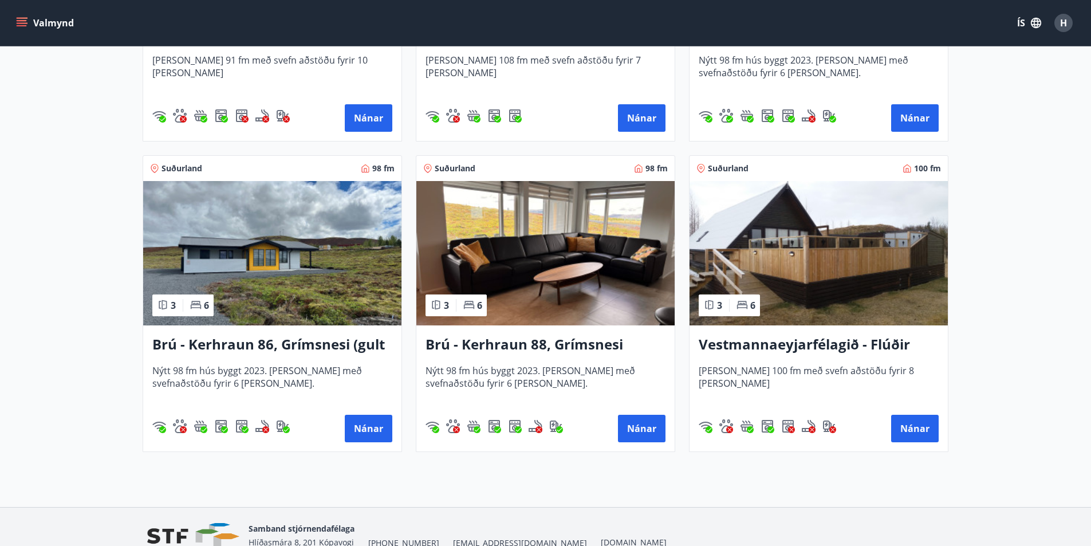
click at [271, 256] on img at bounding box center [272, 253] width 258 height 144
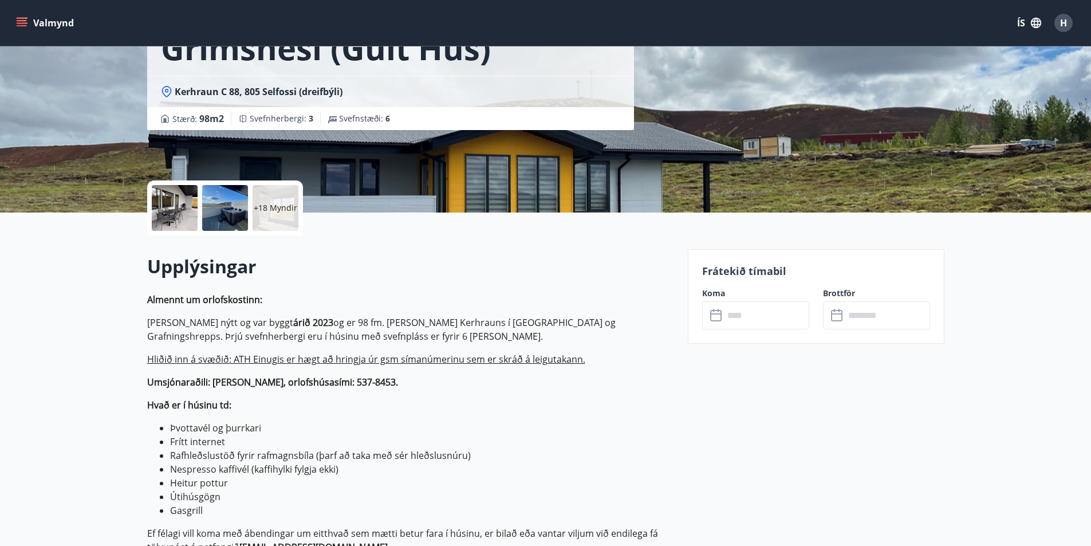
scroll to position [172, 0]
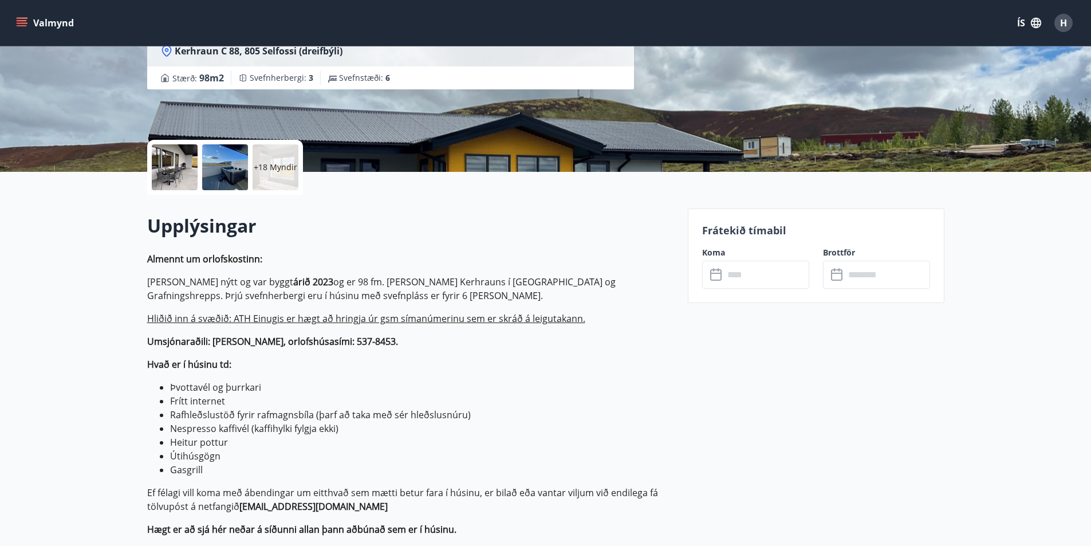
click at [767, 281] on input "text" at bounding box center [766, 275] width 85 height 28
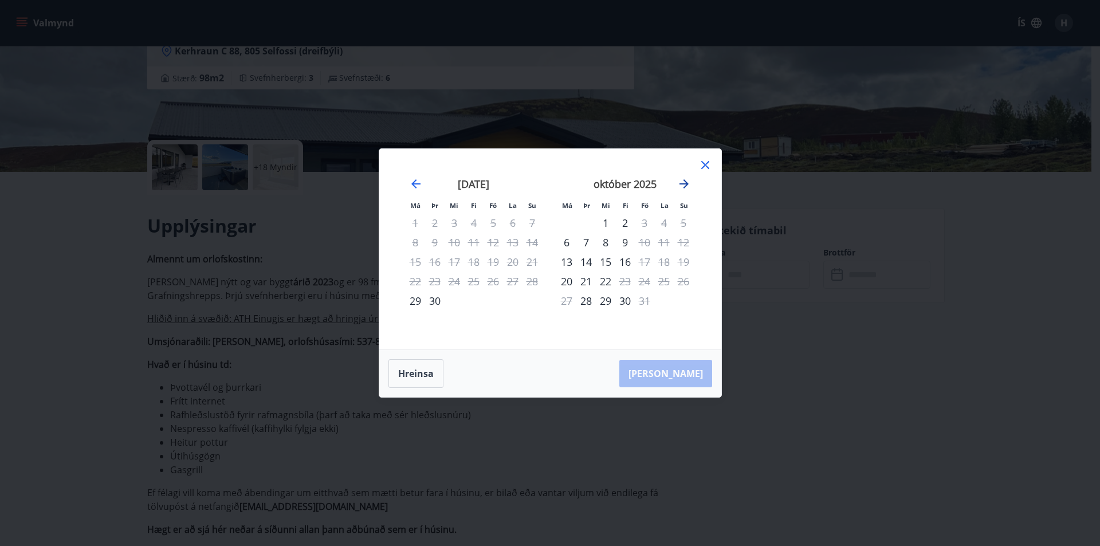
click at [683, 181] on icon "Move forward to switch to the next month." at bounding box center [684, 184] width 14 height 14
click at [706, 164] on icon at bounding box center [705, 165] width 14 height 14
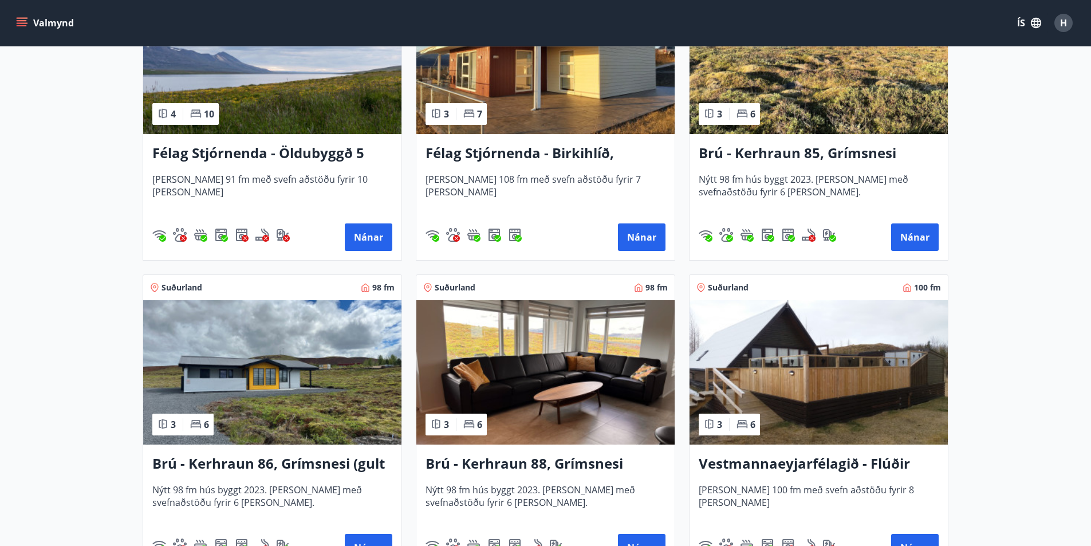
scroll to position [401, 0]
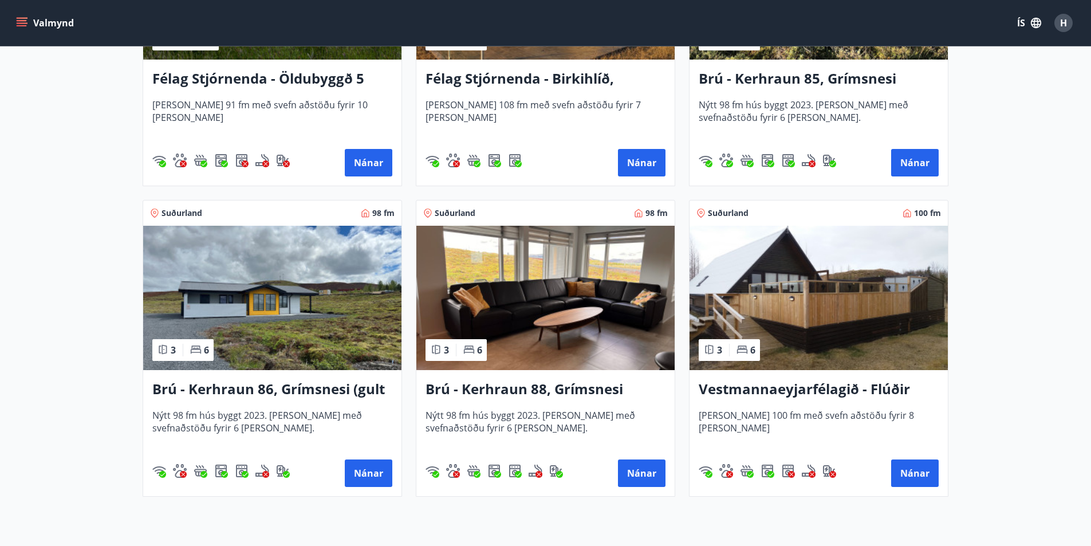
click at [798, 286] on img at bounding box center [819, 298] width 258 height 144
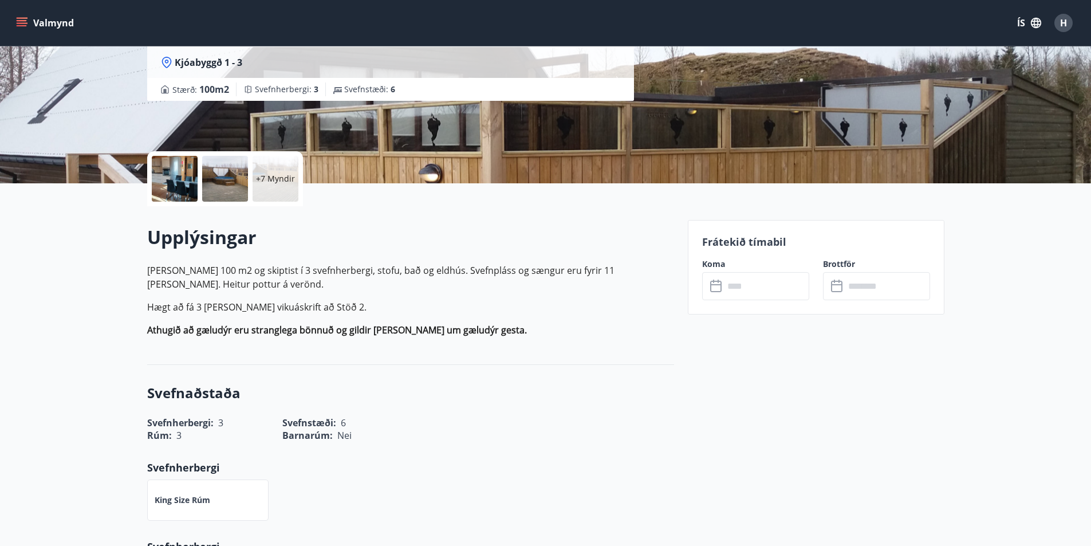
scroll to position [172, 0]
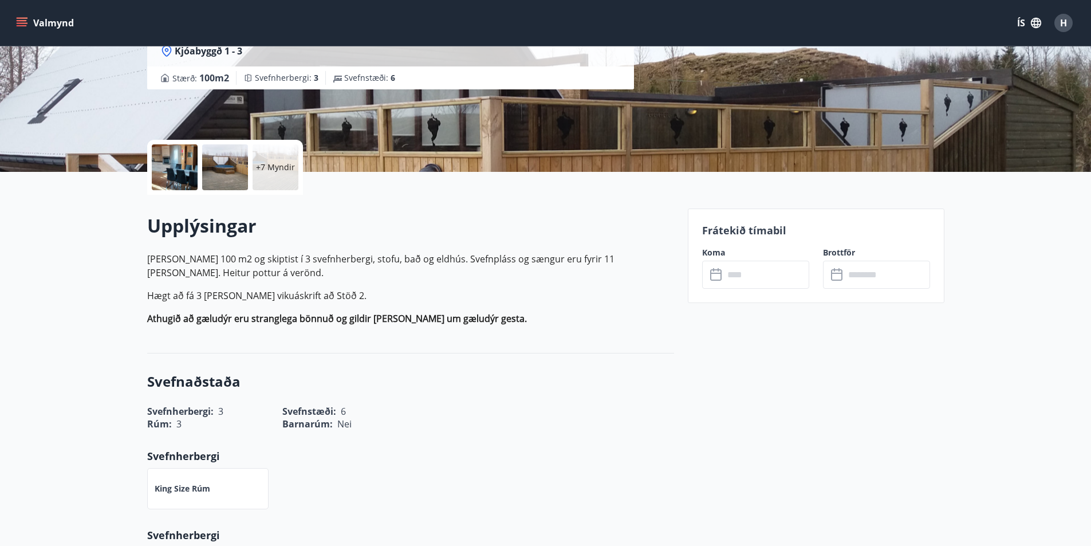
click at [772, 280] on input "text" at bounding box center [766, 275] width 85 height 28
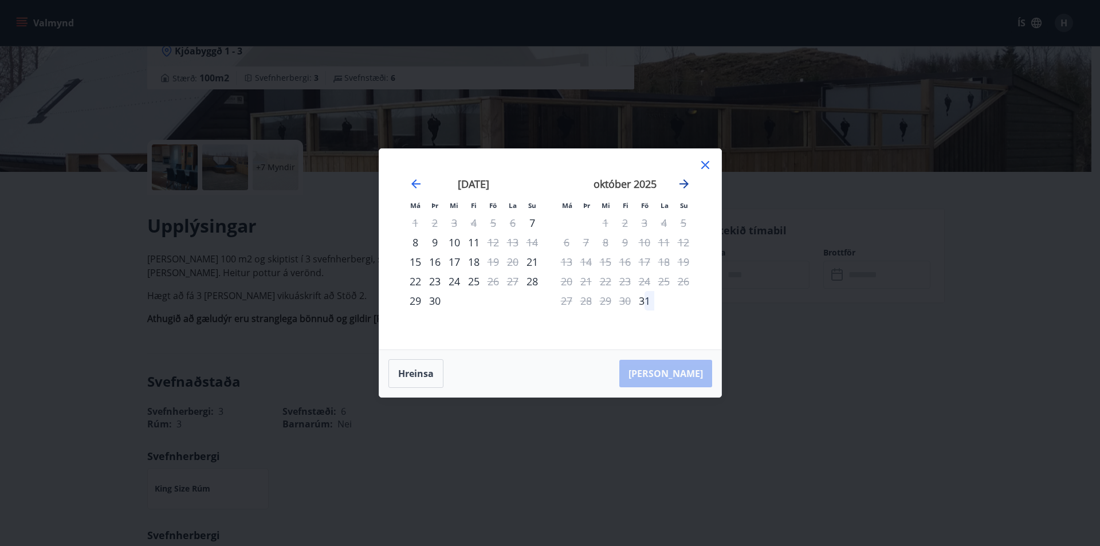
click at [687, 184] on icon "Move forward to switch to the next month." at bounding box center [683, 183] width 9 height 9
click at [700, 167] on icon at bounding box center [705, 165] width 14 height 14
